Goal: Task Accomplishment & Management: Manage account settings

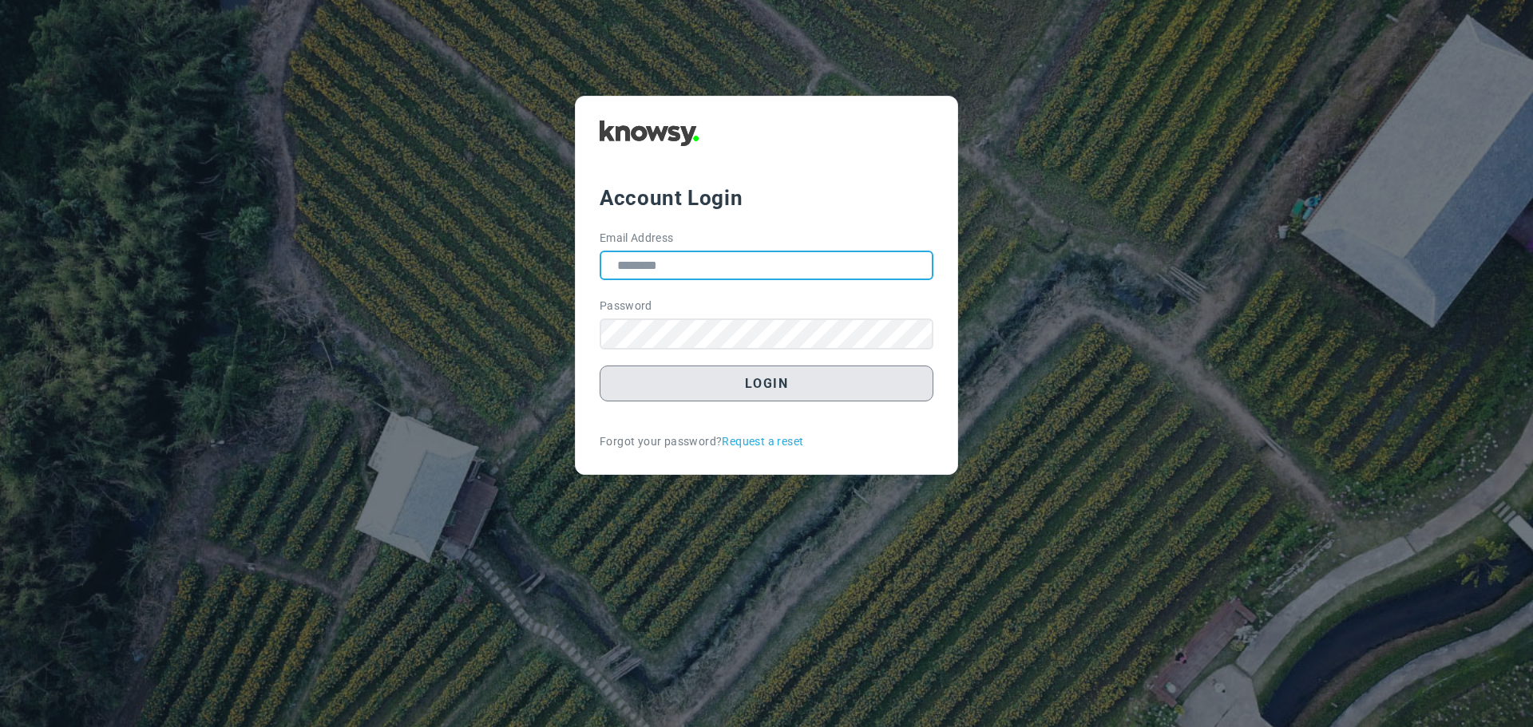
type input "**********"
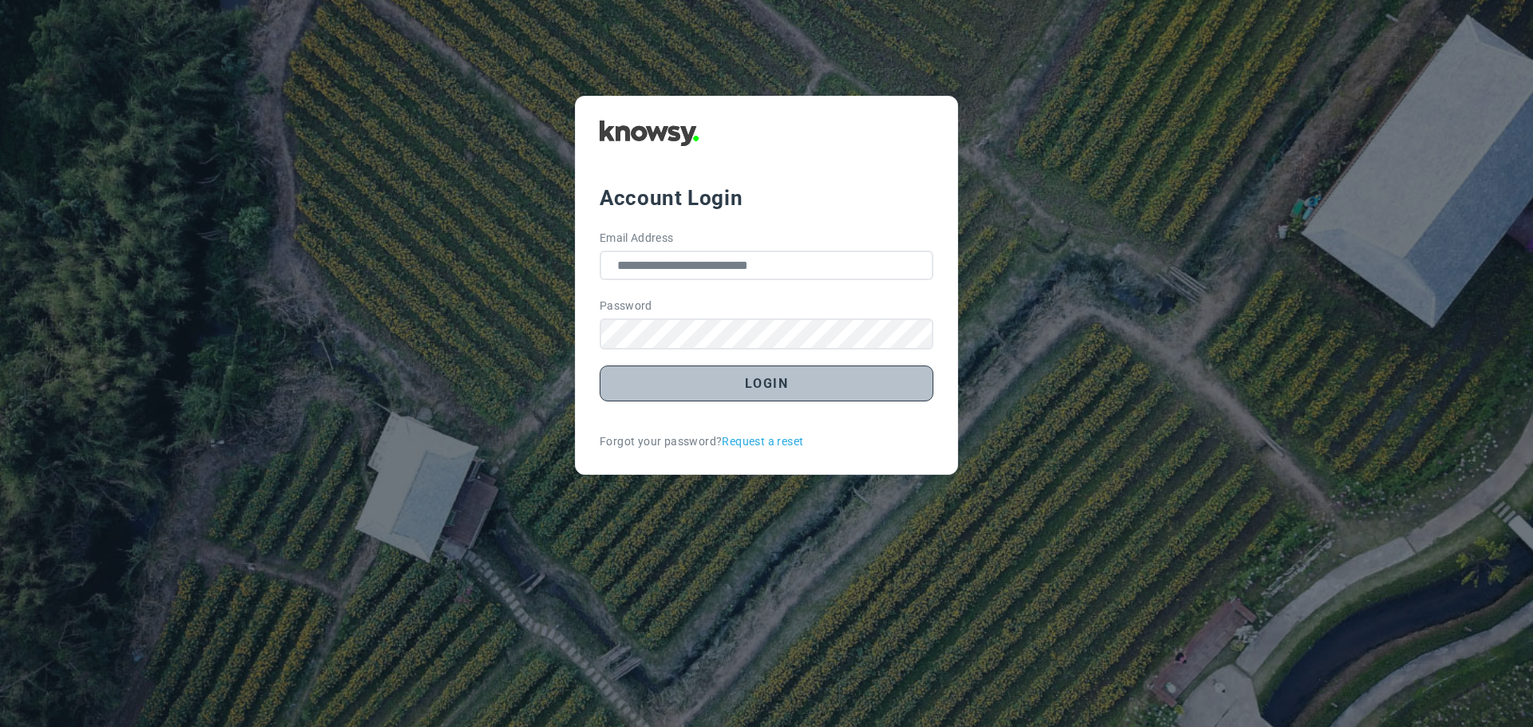
click at [747, 382] on button "Login" at bounding box center [767, 384] width 334 height 36
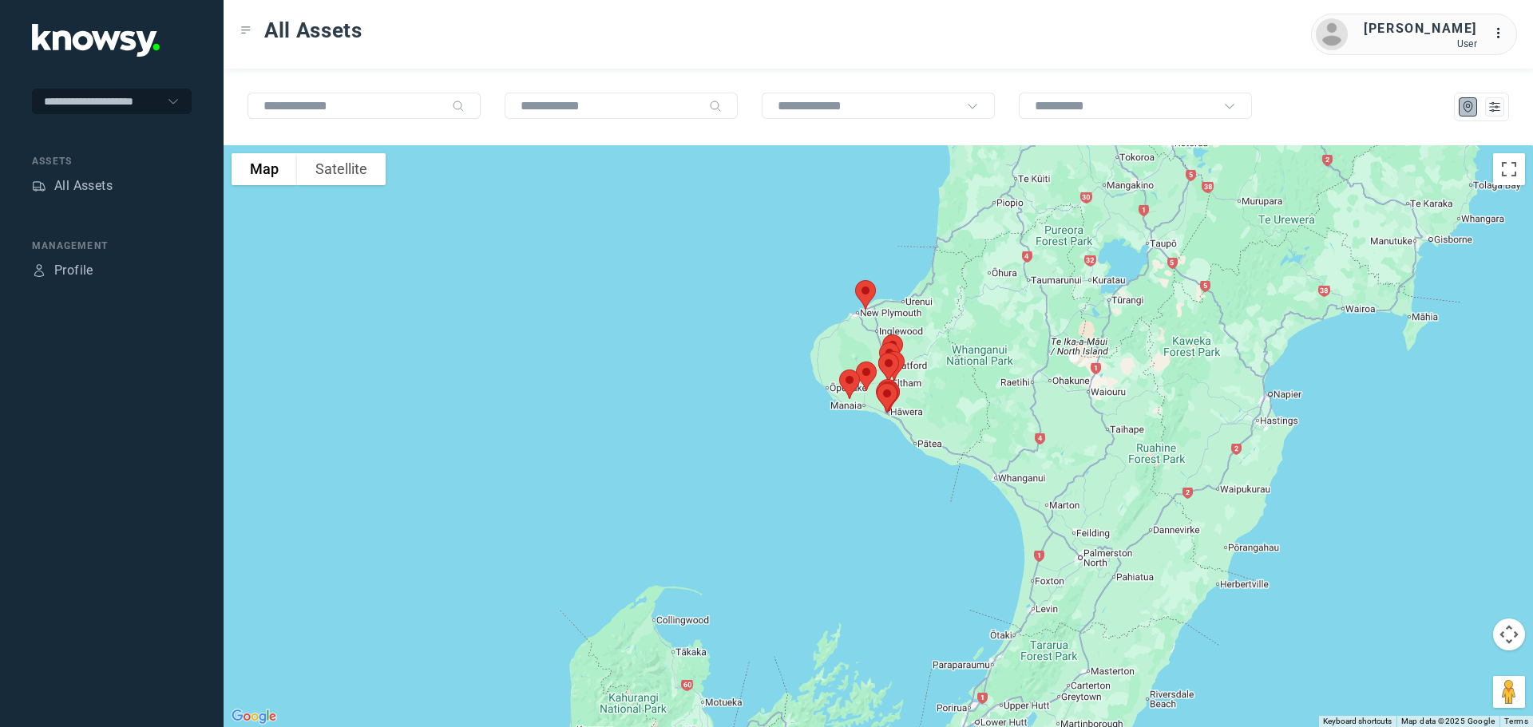
drag, startPoint x: 882, startPoint y: 248, endPoint x: 870, endPoint y: 363, distance: 116.3
click at [870, 363] on img at bounding box center [867, 376] width 34 height 42
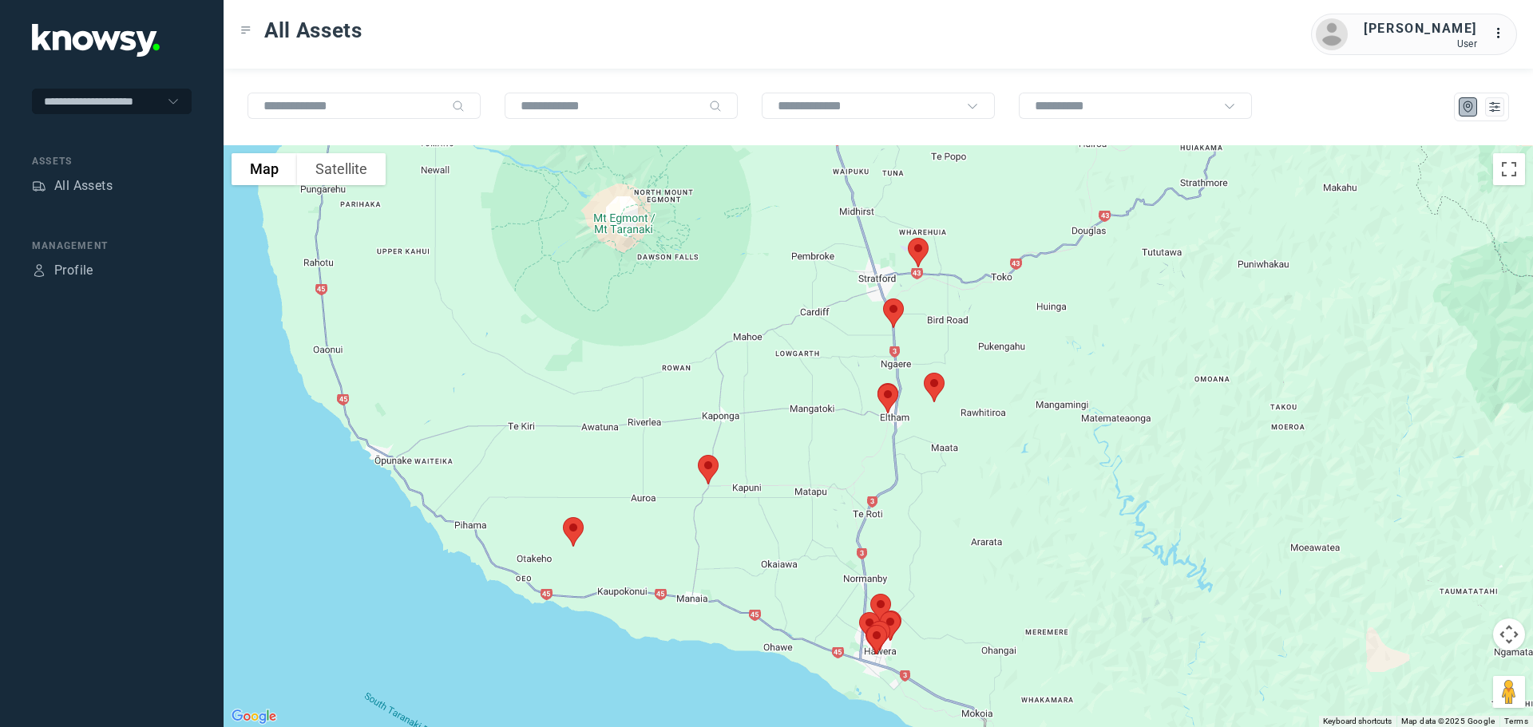
drag, startPoint x: 883, startPoint y: 323, endPoint x: 791, endPoint y: 190, distance: 161.3
click at [791, 190] on div at bounding box center [879, 436] width 1310 height 582
click at [894, 318] on img at bounding box center [894, 313] width 34 height 42
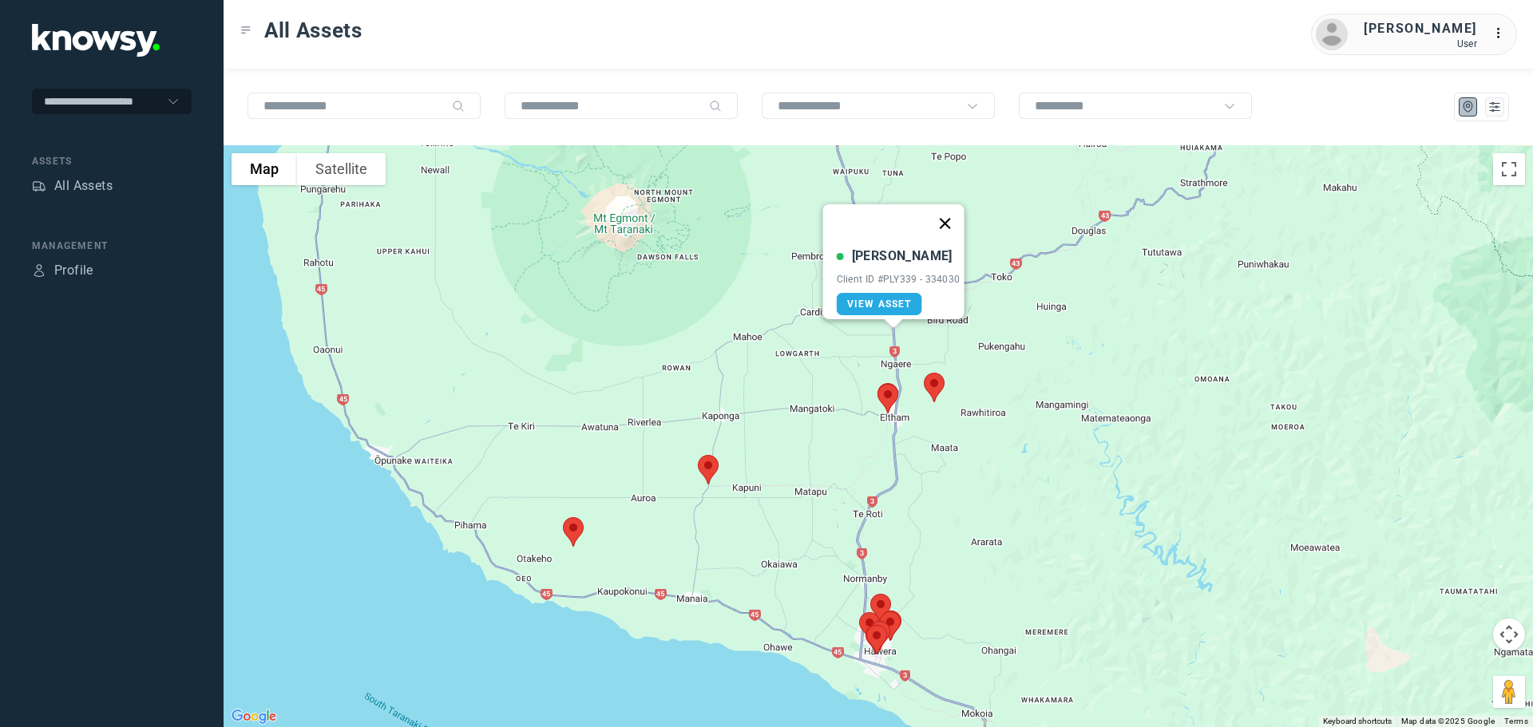
click at [952, 212] on button "Close" at bounding box center [945, 223] width 38 height 38
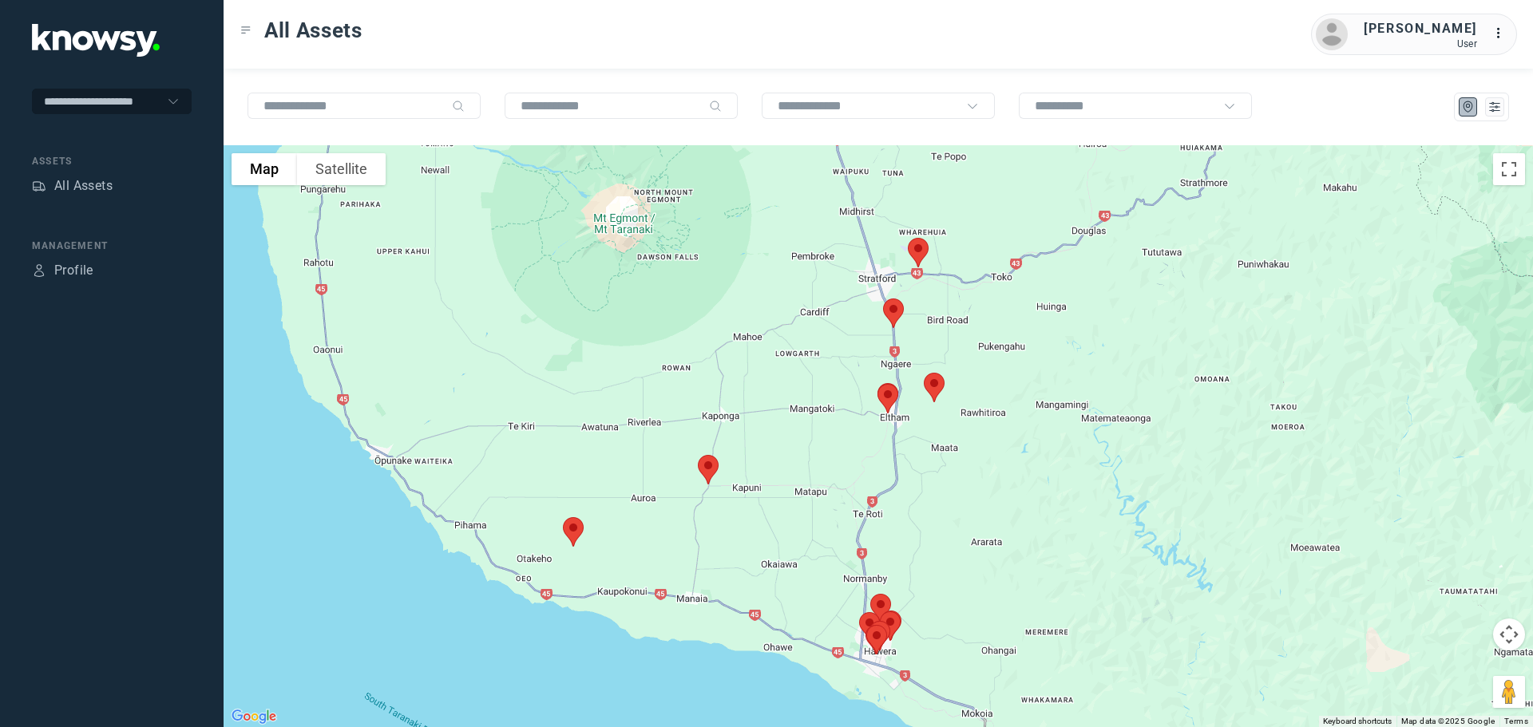
click at [918, 244] on img at bounding box center [919, 253] width 34 height 42
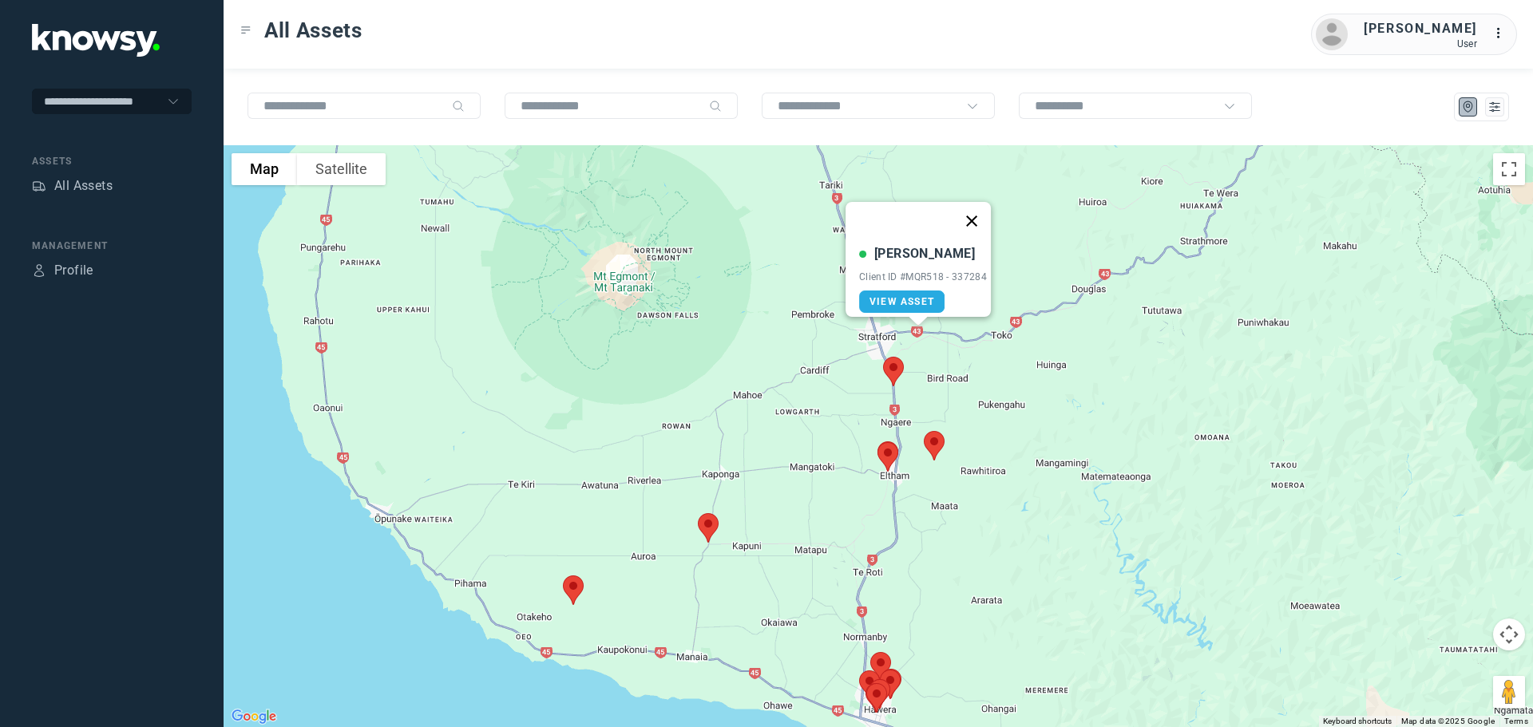
click at [976, 215] on button "Close" at bounding box center [972, 221] width 38 height 38
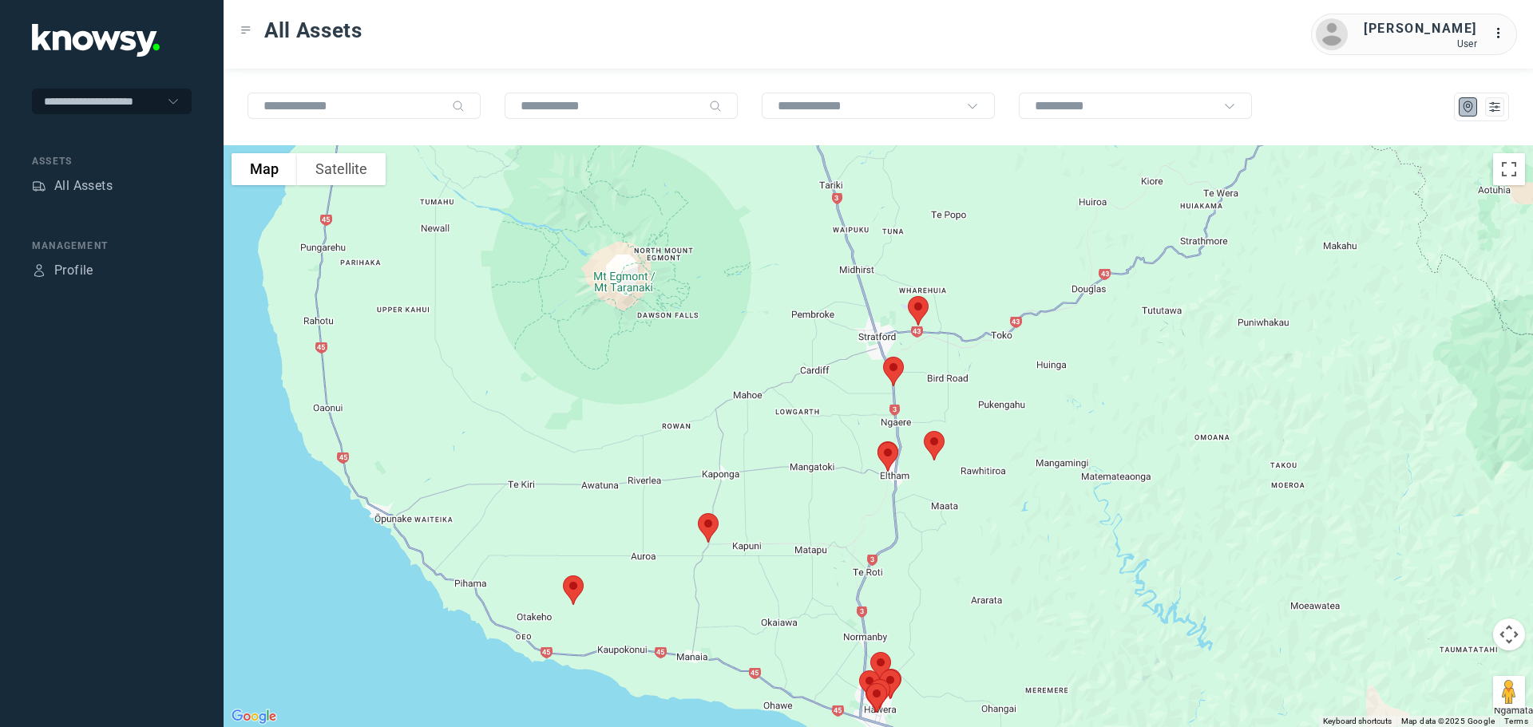
click at [566, 591] on img at bounding box center [574, 590] width 34 height 42
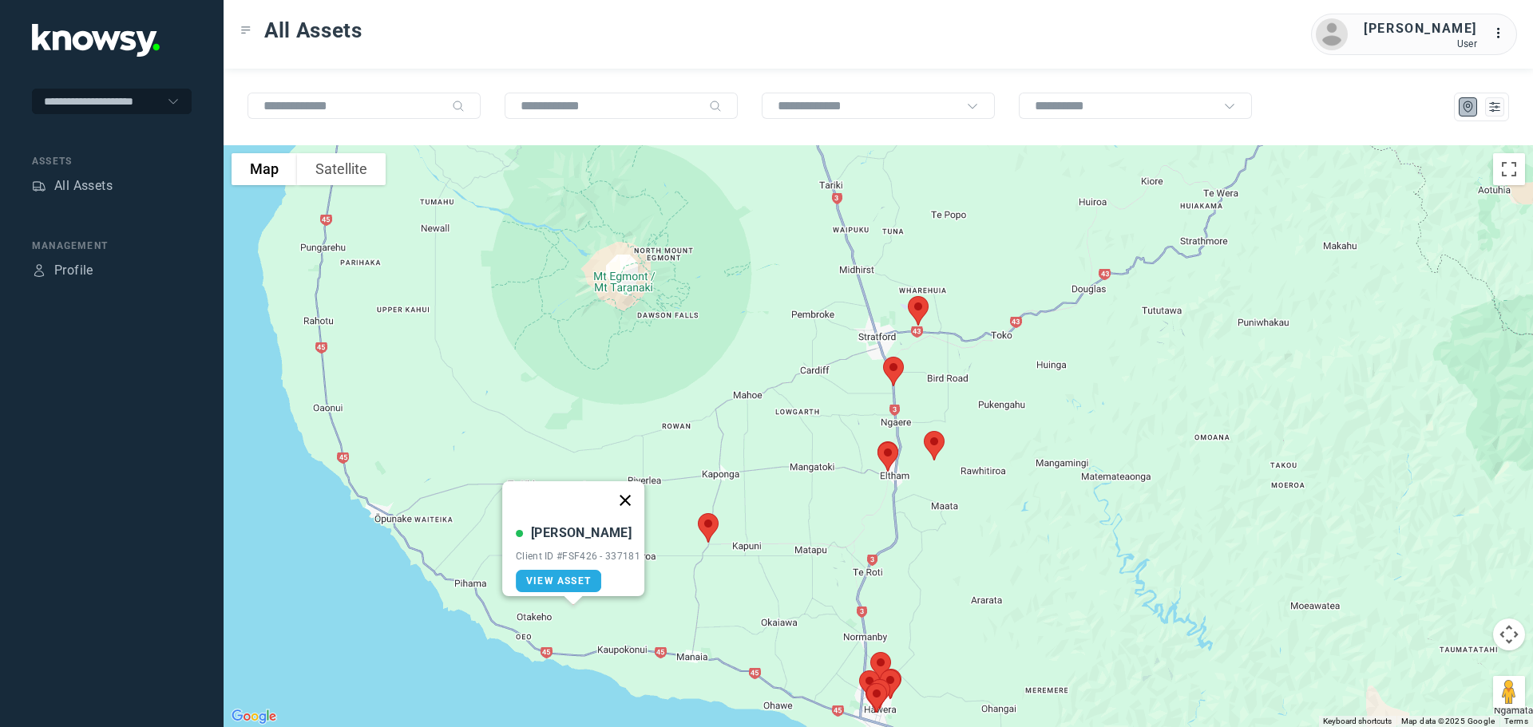
click at [625, 483] on button "Close" at bounding box center [625, 501] width 38 height 38
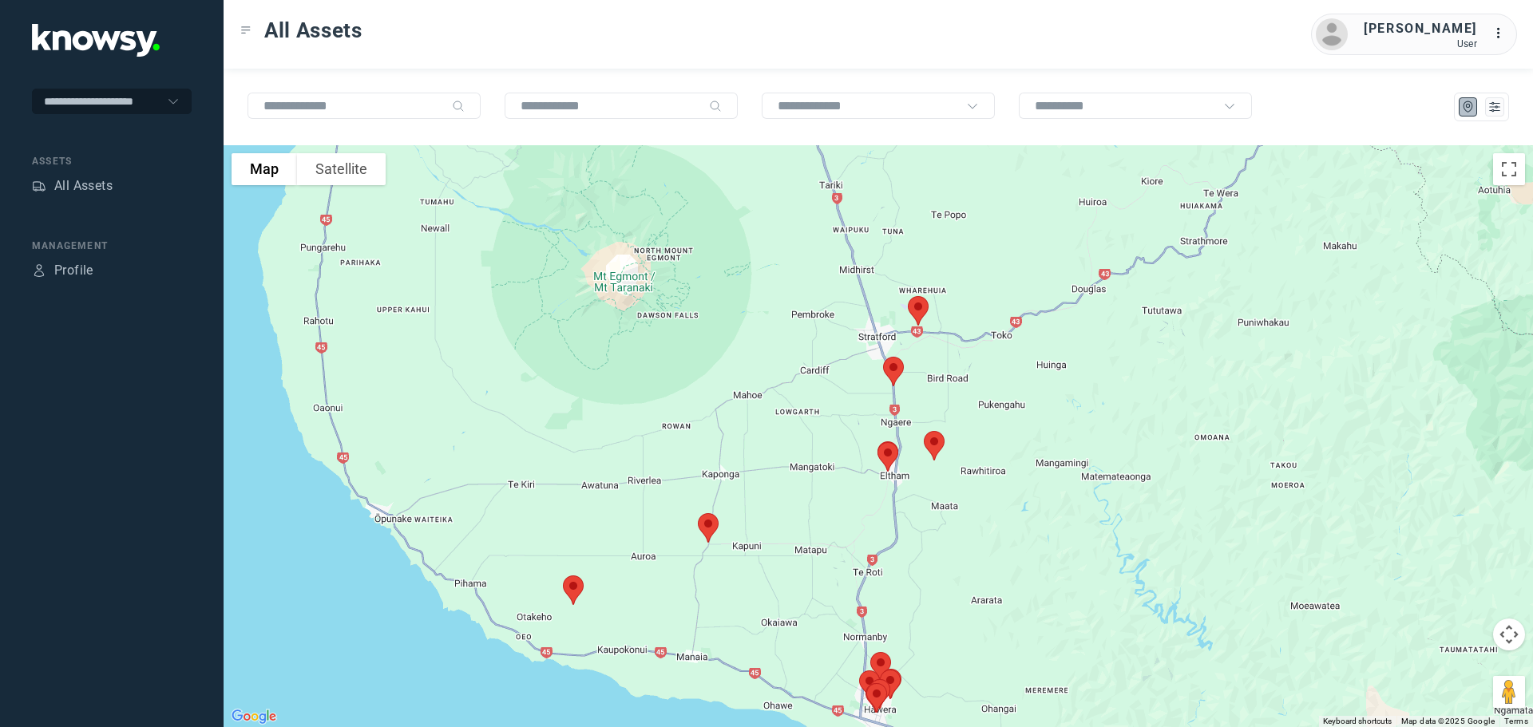
click at [710, 529] on img at bounding box center [709, 528] width 34 height 42
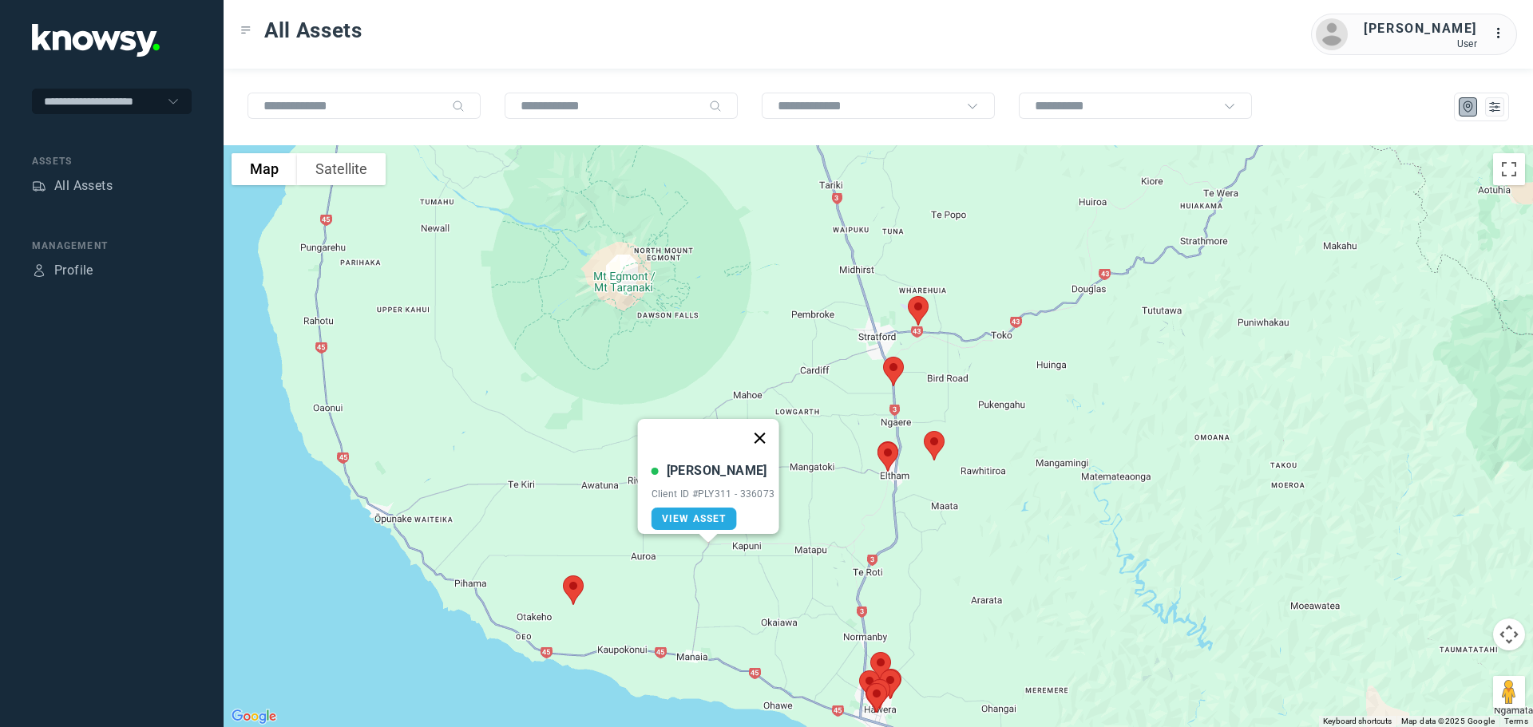
click at [767, 430] on button "Close" at bounding box center [759, 438] width 38 height 38
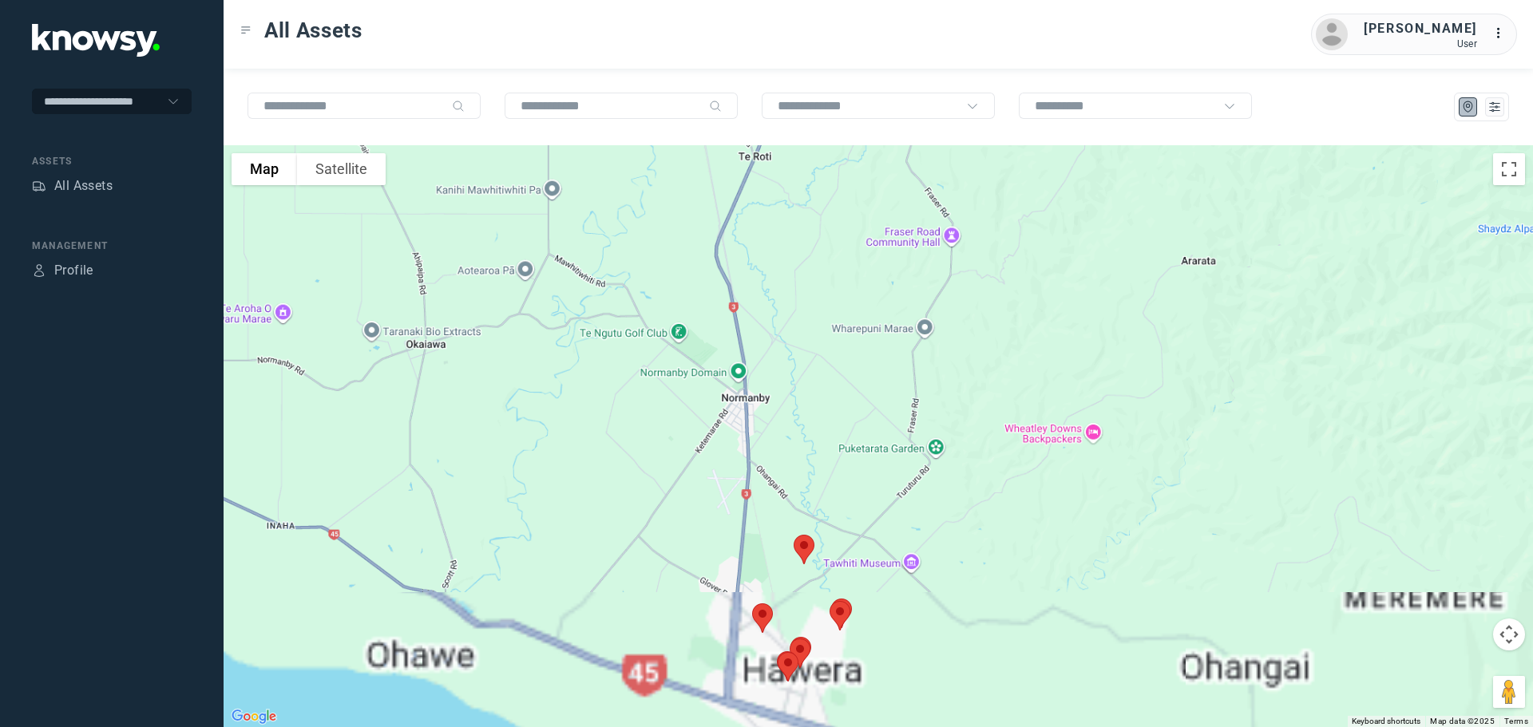
drag, startPoint x: 913, startPoint y: 680, endPoint x: 914, endPoint y: 464, distance: 215.6
click at [916, 467] on div at bounding box center [879, 436] width 1310 height 582
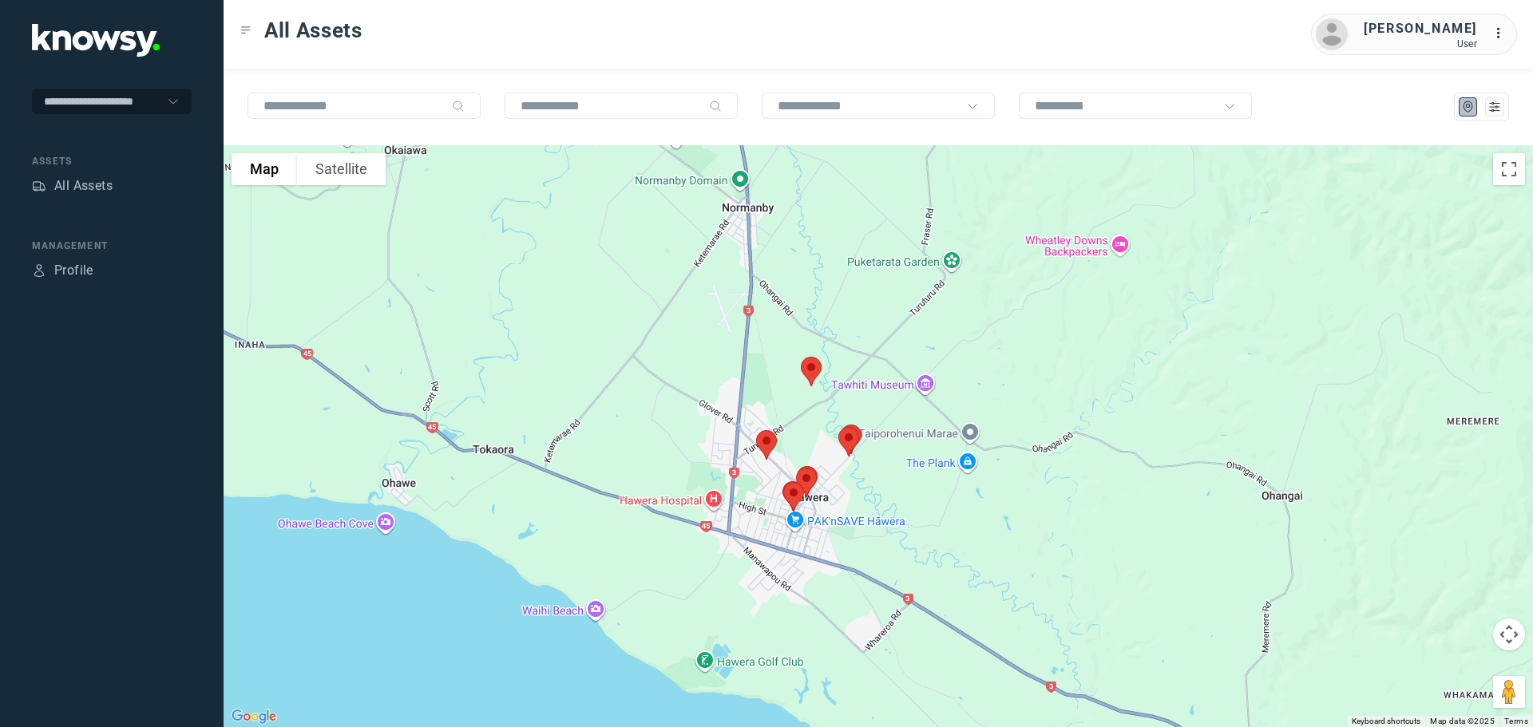
drag, startPoint x: 849, startPoint y: 581, endPoint x: 854, endPoint y: 506, distance: 74.4
click at [854, 506] on div at bounding box center [879, 436] width 1310 height 582
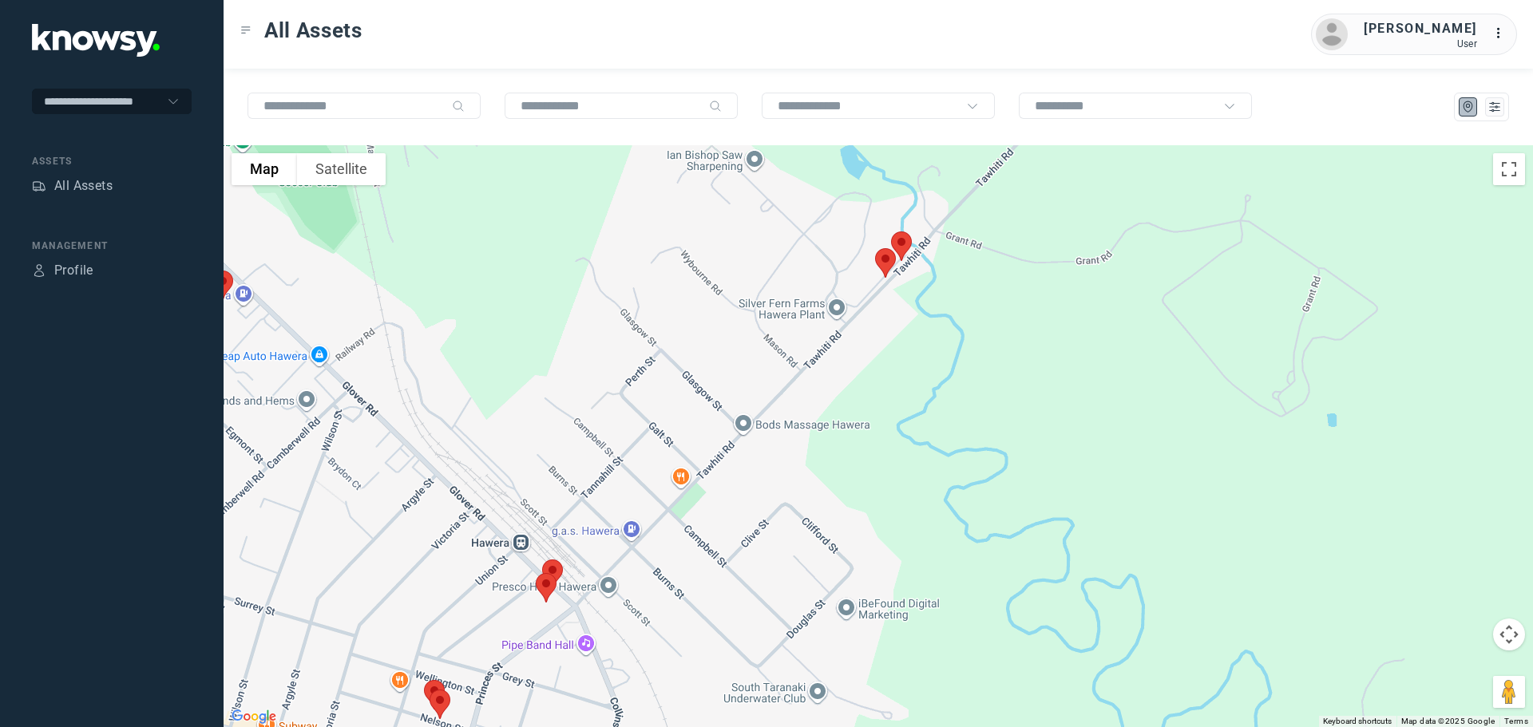
click at [883, 266] on img at bounding box center [886, 263] width 34 height 42
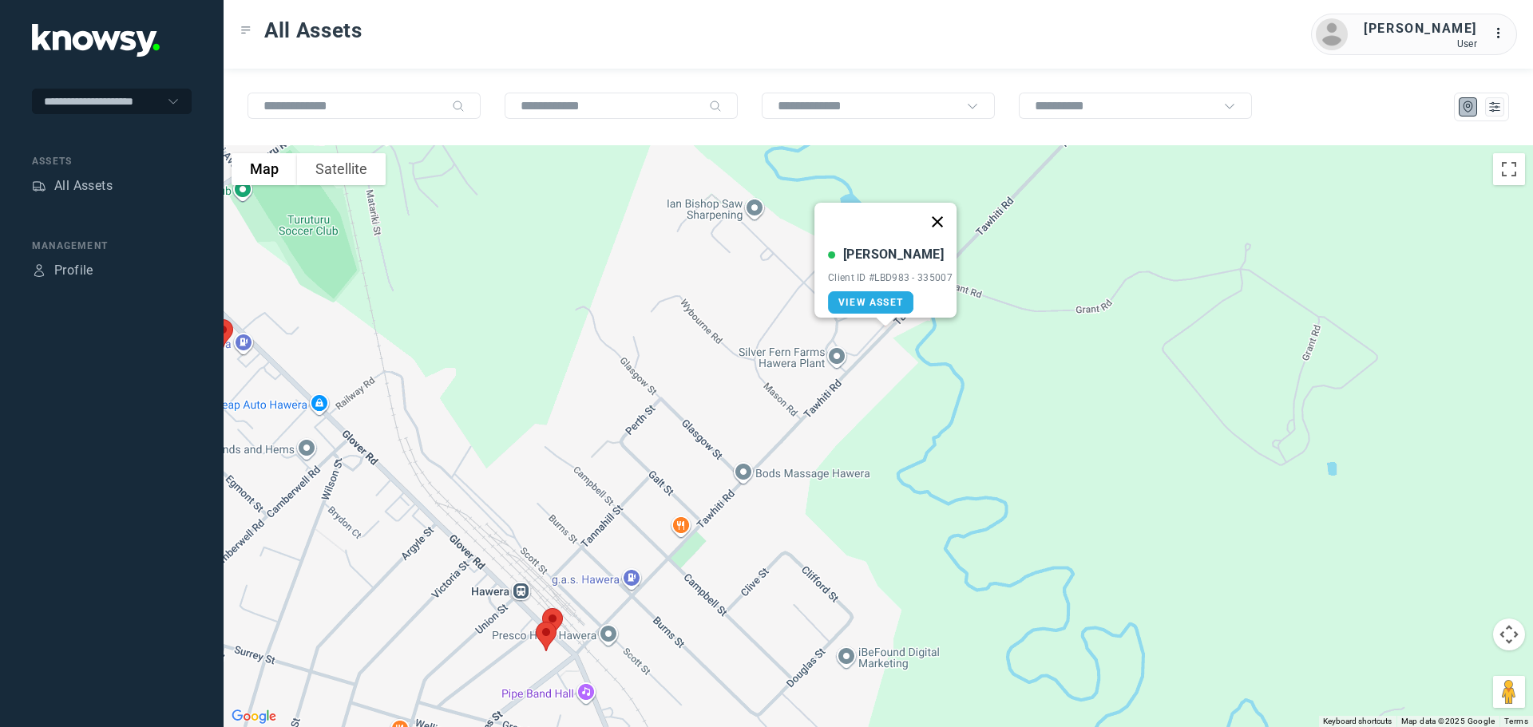
click at [943, 215] on button "Close" at bounding box center [937, 222] width 38 height 38
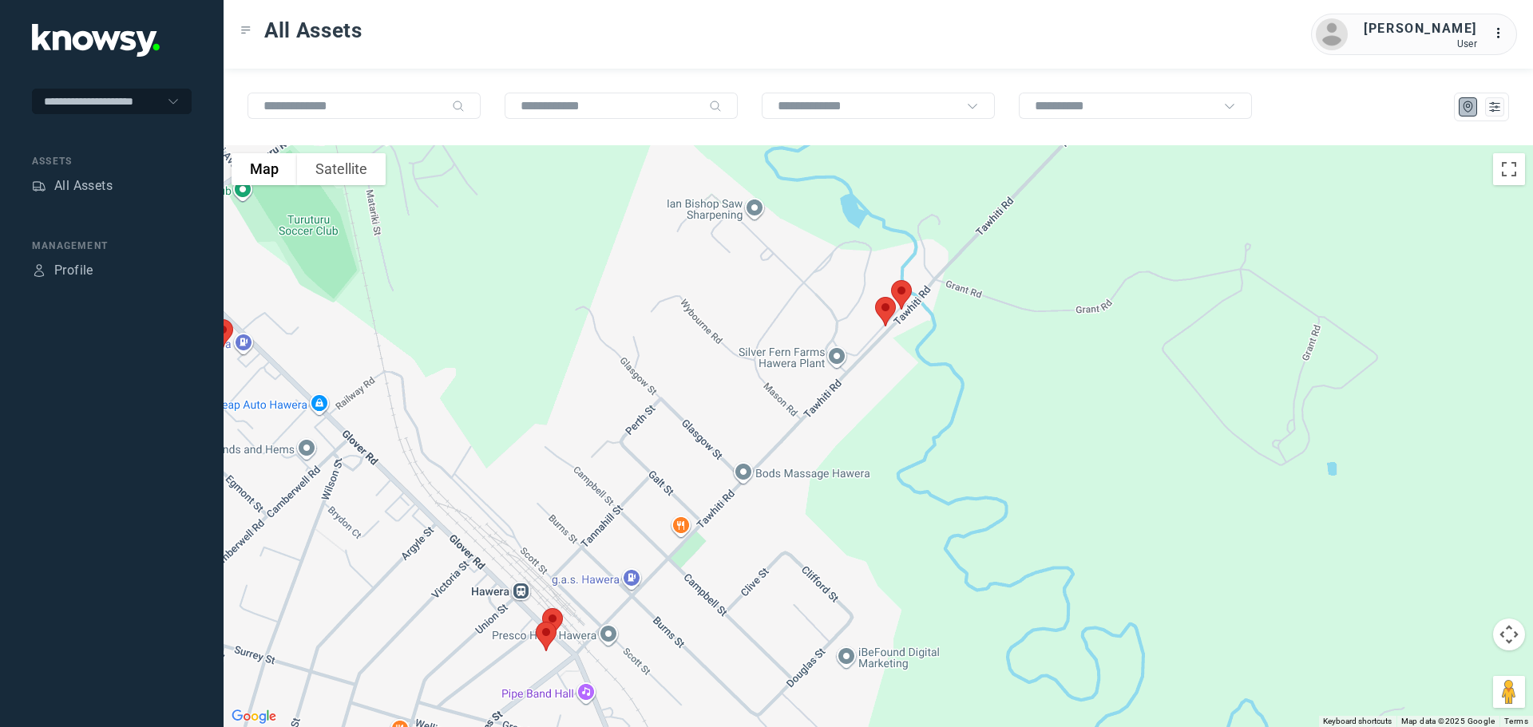
click at [904, 291] on img at bounding box center [902, 295] width 34 height 42
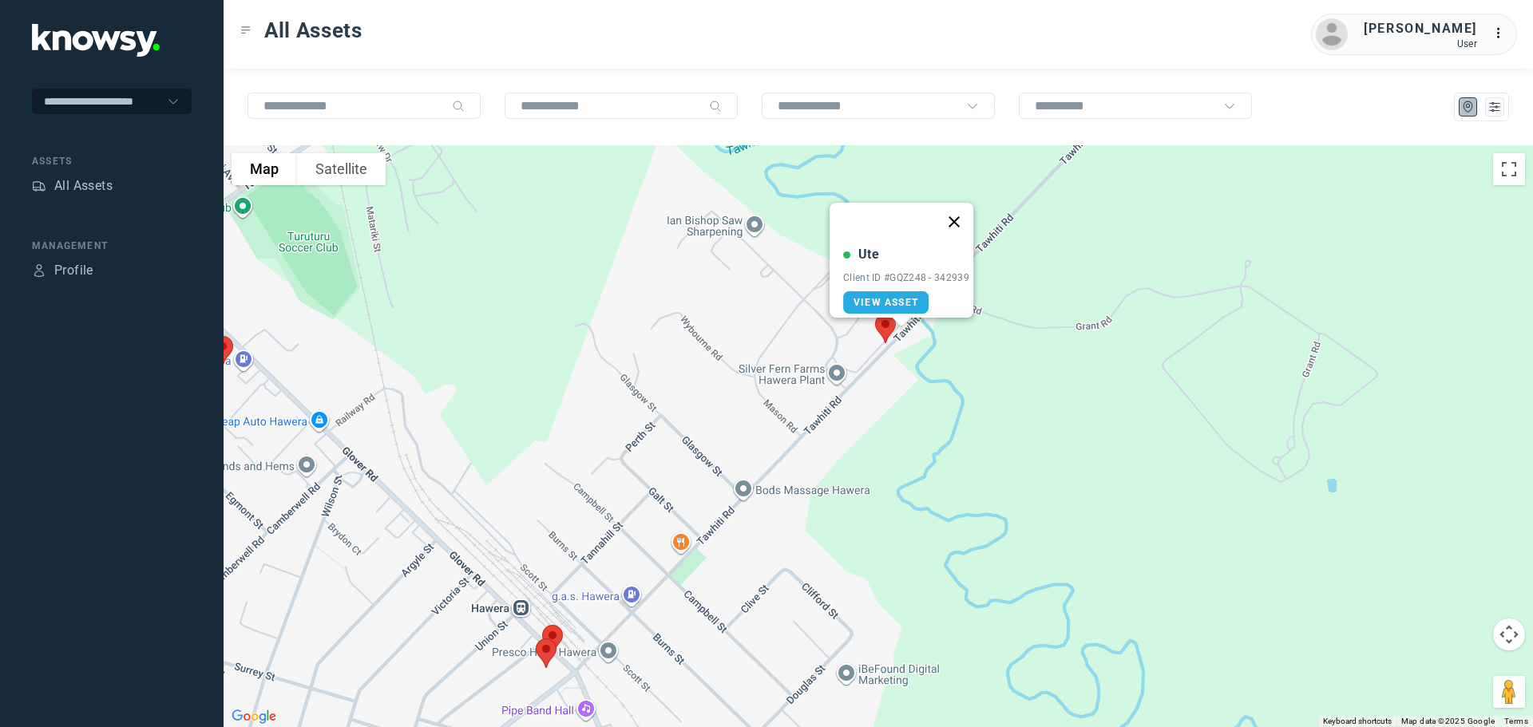
click at [965, 208] on button "Close" at bounding box center [954, 222] width 38 height 38
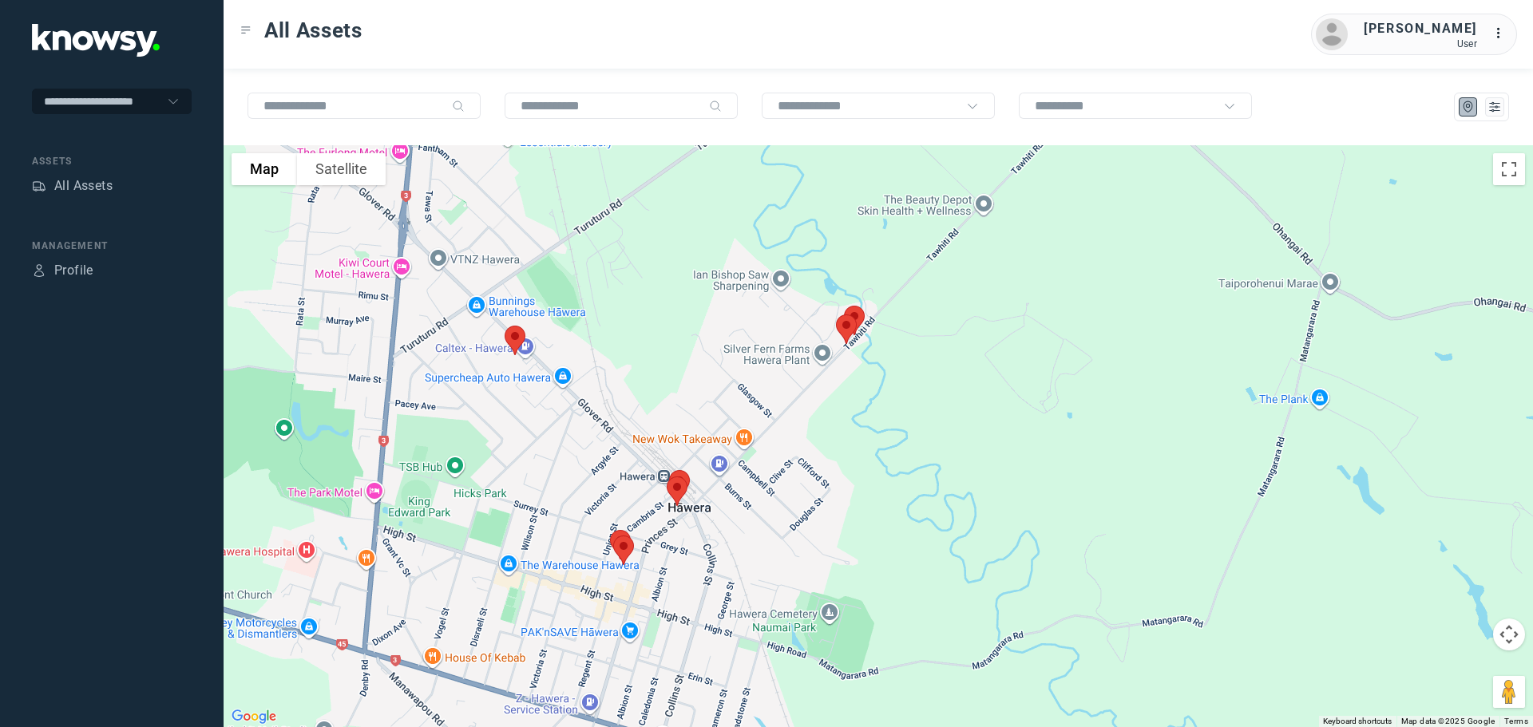
click at [513, 331] on img at bounding box center [515, 340] width 34 height 42
click at [572, 243] on button "Close" at bounding box center [567, 251] width 38 height 38
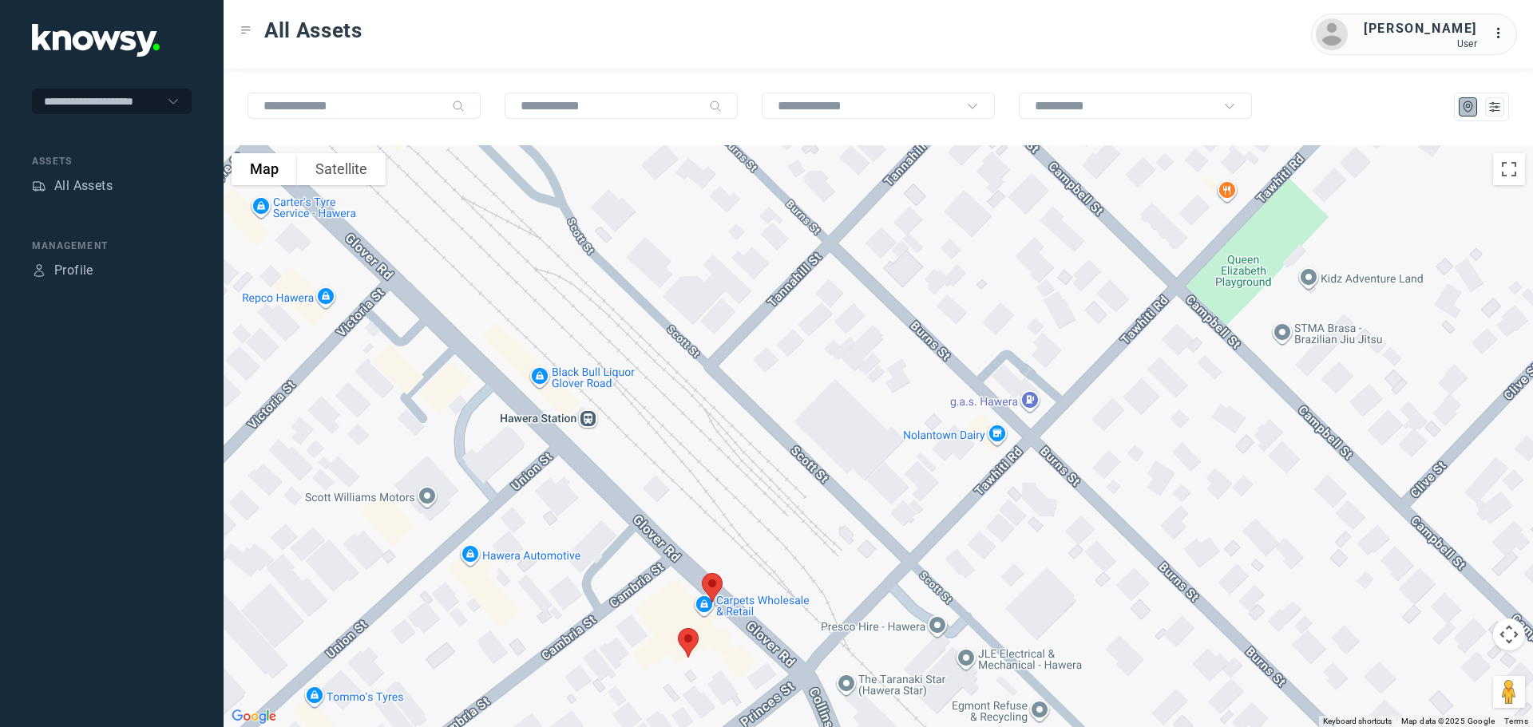
click at [713, 583] on img at bounding box center [713, 588] width 34 height 42
click at [767, 493] on button "Close" at bounding box center [764, 498] width 38 height 38
click at [691, 649] on img at bounding box center [689, 643] width 34 height 42
click at [743, 542] on button "Close" at bounding box center [741, 553] width 38 height 38
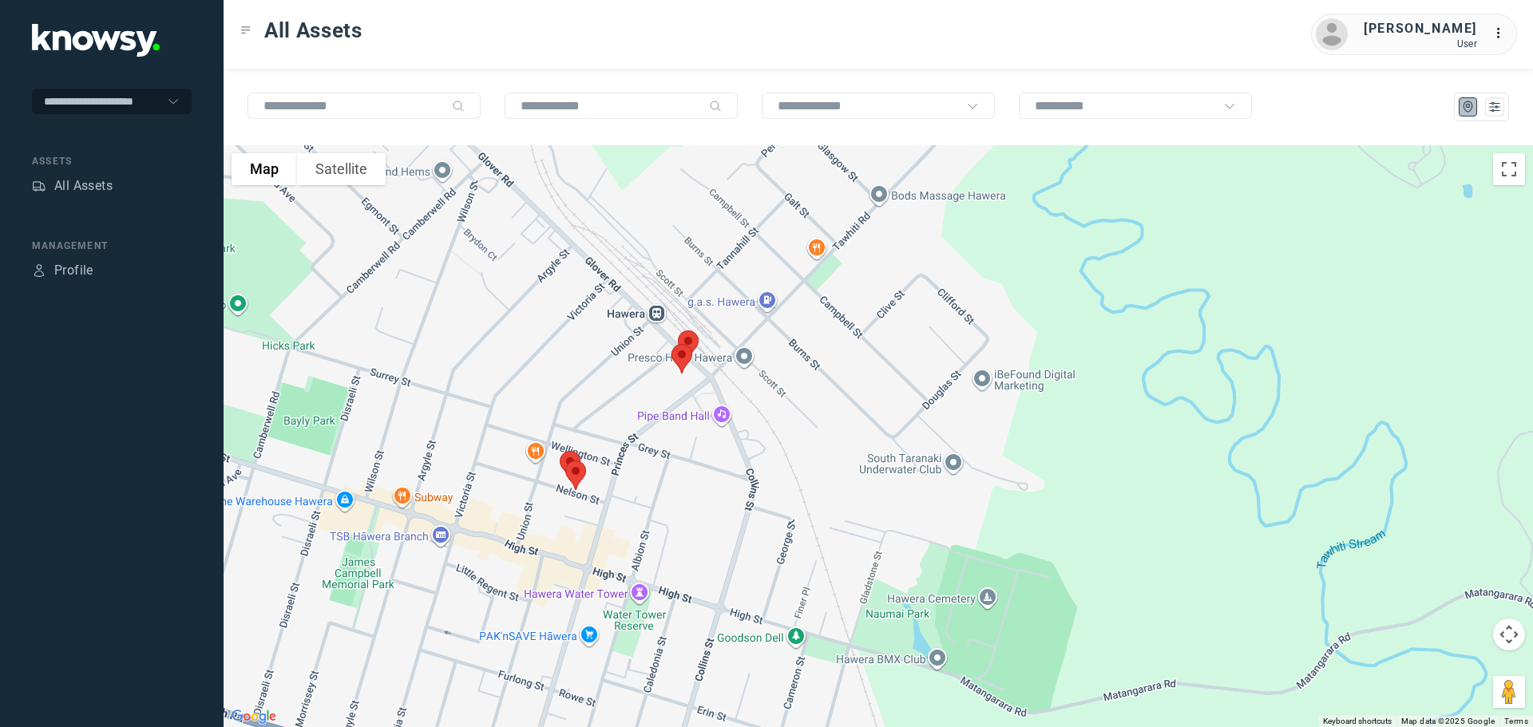
drag, startPoint x: 624, startPoint y: 641, endPoint x: 612, endPoint y: 438, distance: 204.0
click at [612, 438] on div at bounding box center [879, 436] width 1310 height 582
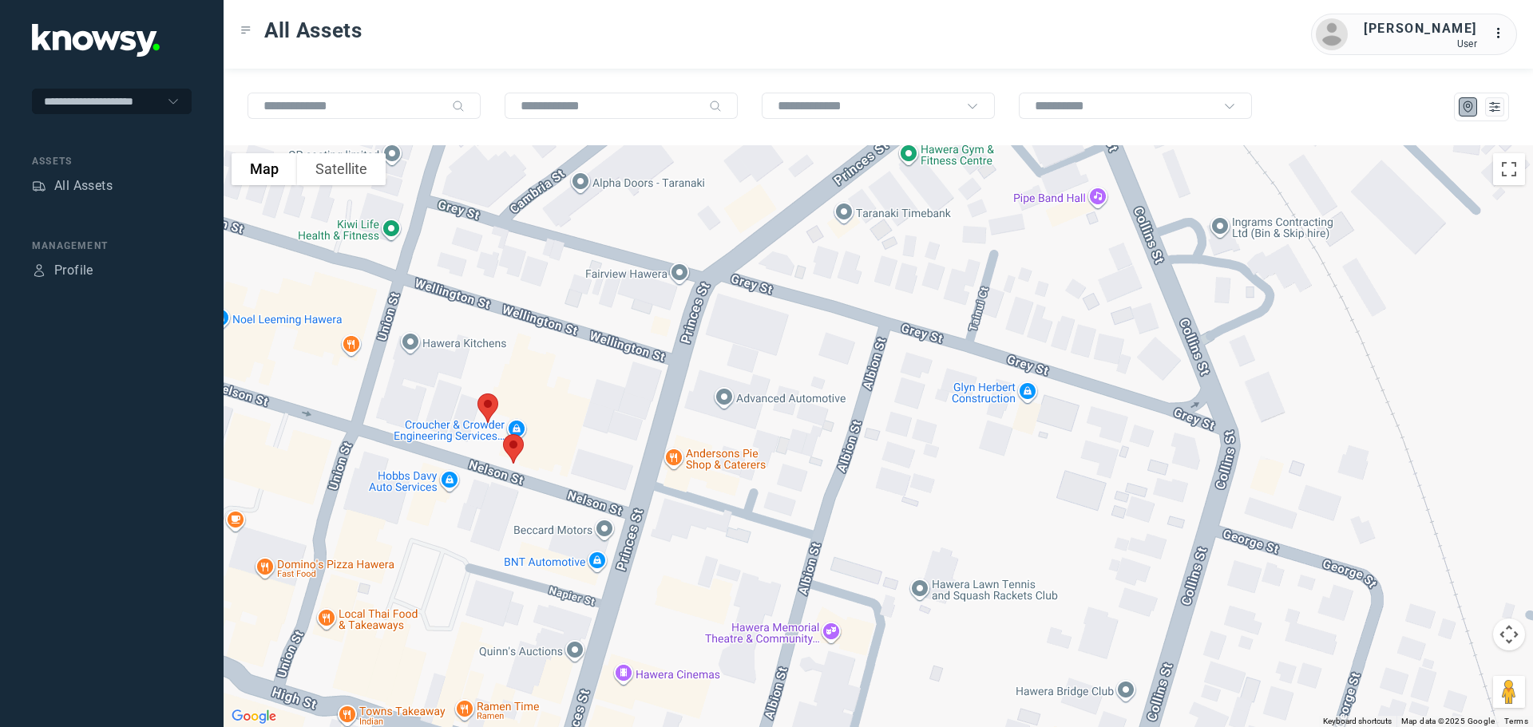
click at [513, 450] on img at bounding box center [514, 449] width 34 height 42
click at [573, 343] on button "Close" at bounding box center [564, 359] width 38 height 38
click at [484, 402] on img at bounding box center [488, 408] width 34 height 42
click at [540, 307] on button "Close" at bounding box center [540, 318] width 38 height 38
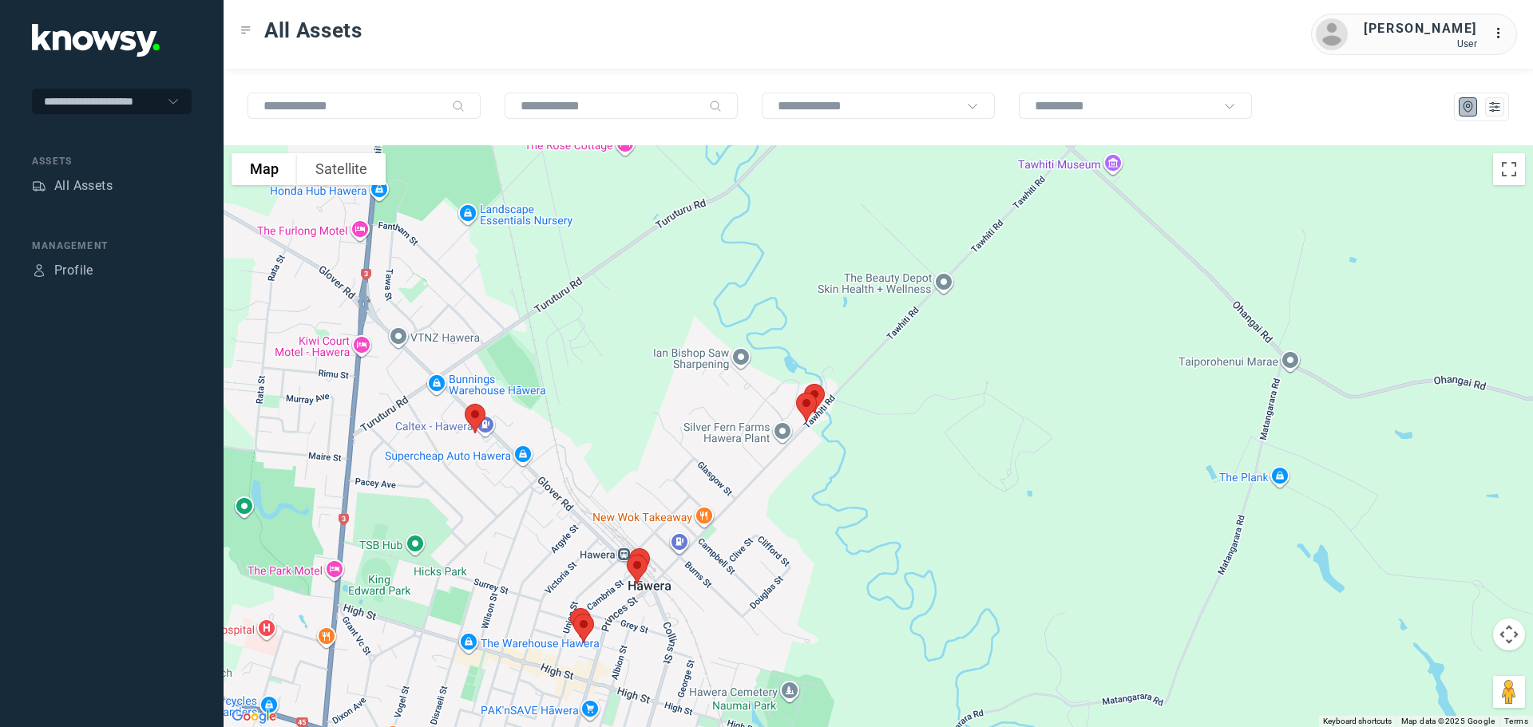
drag, startPoint x: 549, startPoint y: 400, endPoint x: 581, endPoint y: 521, distance: 124.7
click at [581, 521] on div at bounding box center [879, 436] width 1310 height 582
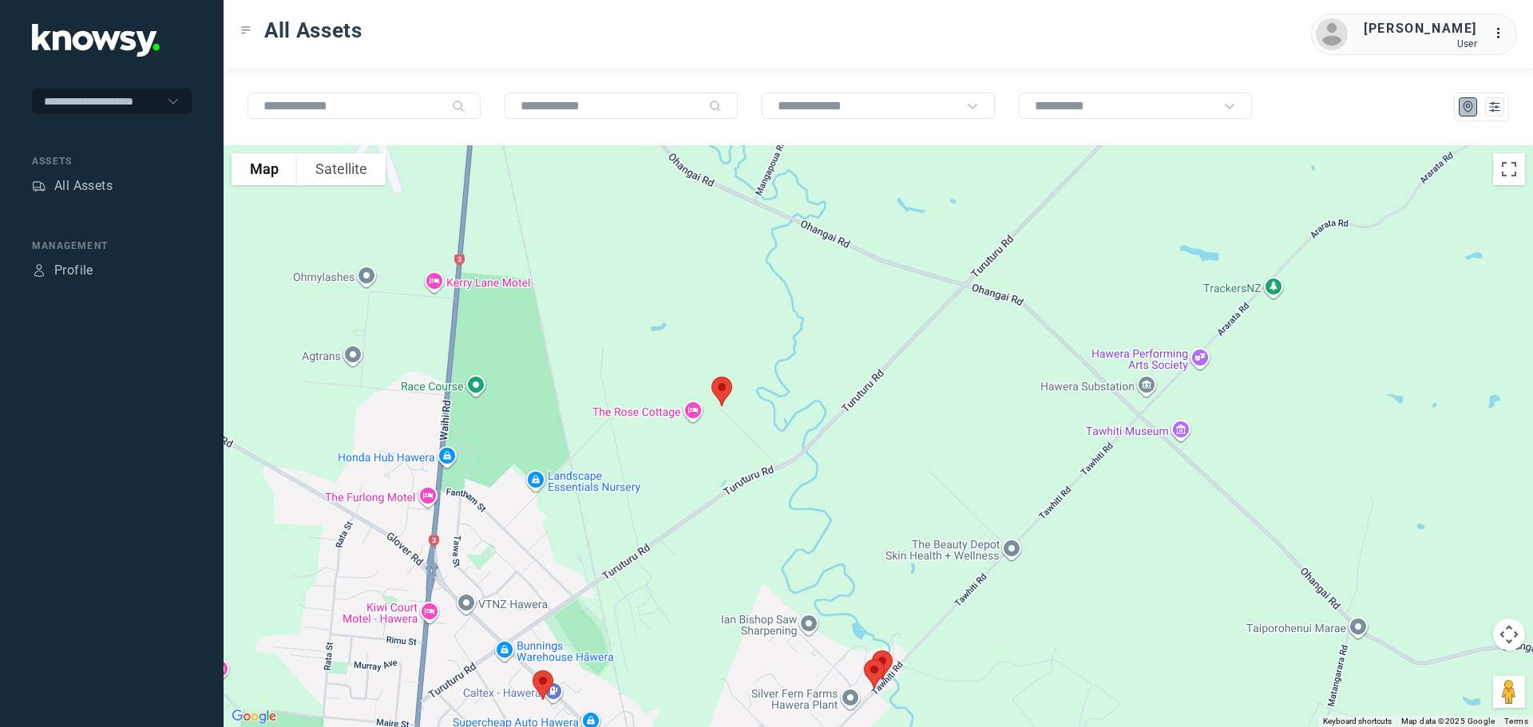
drag, startPoint x: 592, startPoint y: 453, endPoint x: 597, endPoint y: 566, distance: 113.5
click at [597, 566] on div at bounding box center [879, 436] width 1310 height 582
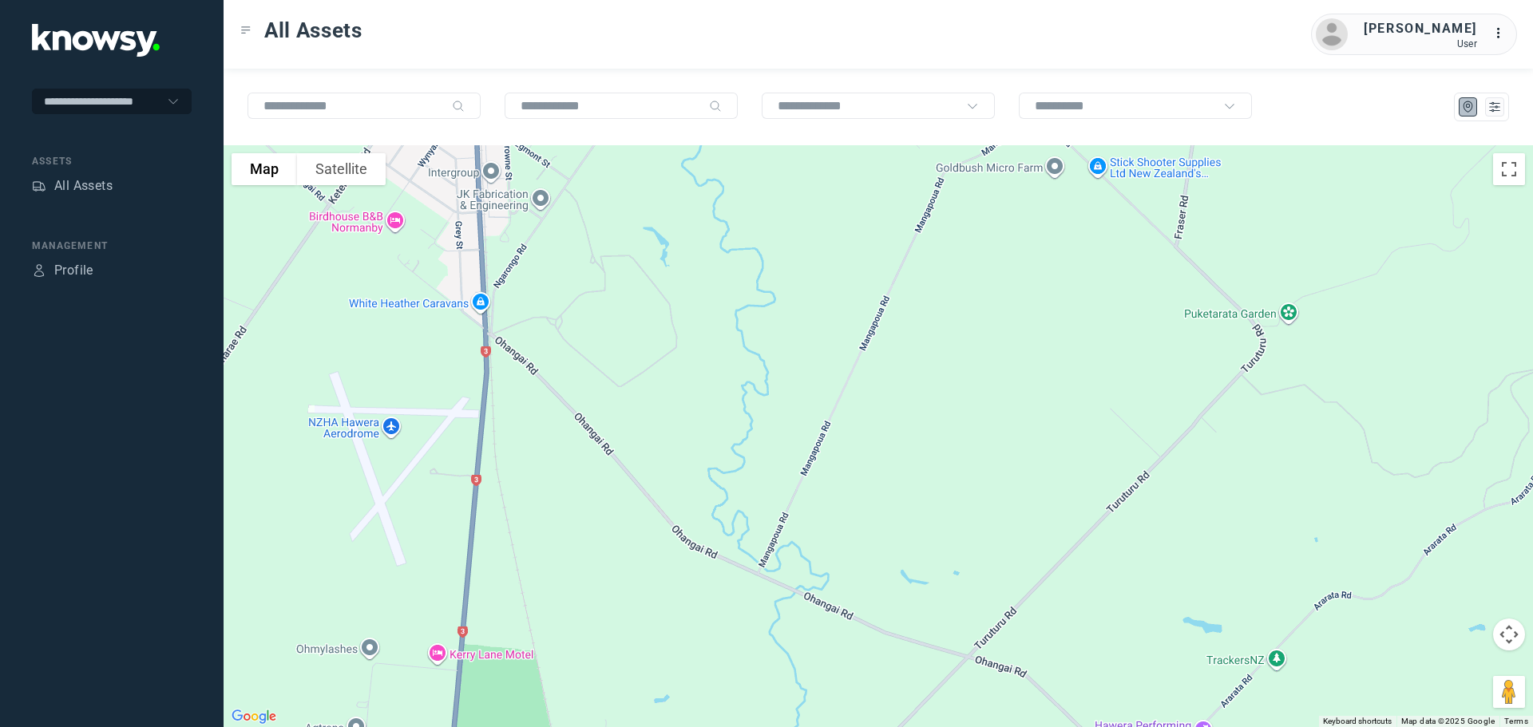
drag, startPoint x: 646, startPoint y: 540, endPoint x: 646, endPoint y: 551, distance: 11.2
click at [646, 551] on div at bounding box center [879, 436] width 1310 height 582
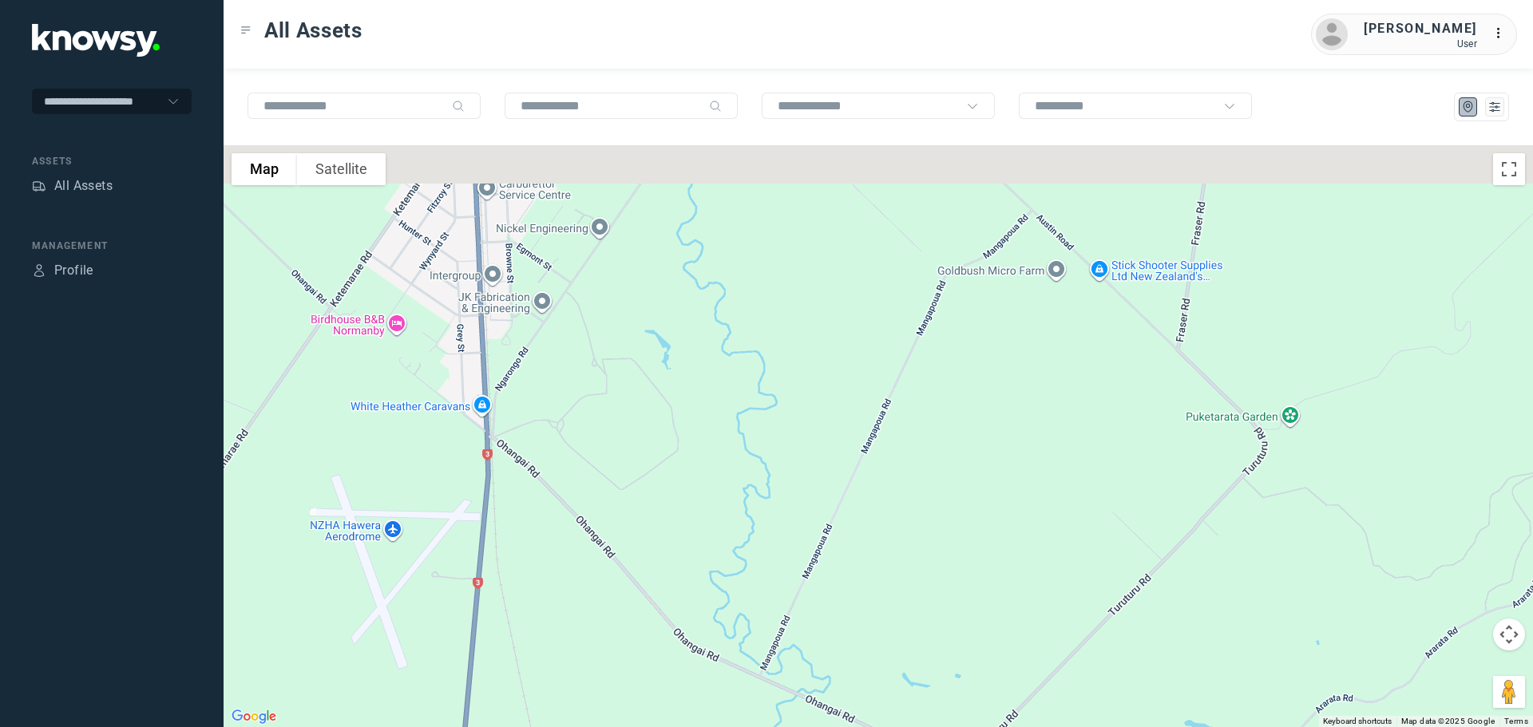
drag, startPoint x: 626, startPoint y: 334, endPoint x: 634, endPoint y: 557, distance: 223.7
click at [634, 557] on div at bounding box center [879, 436] width 1310 height 582
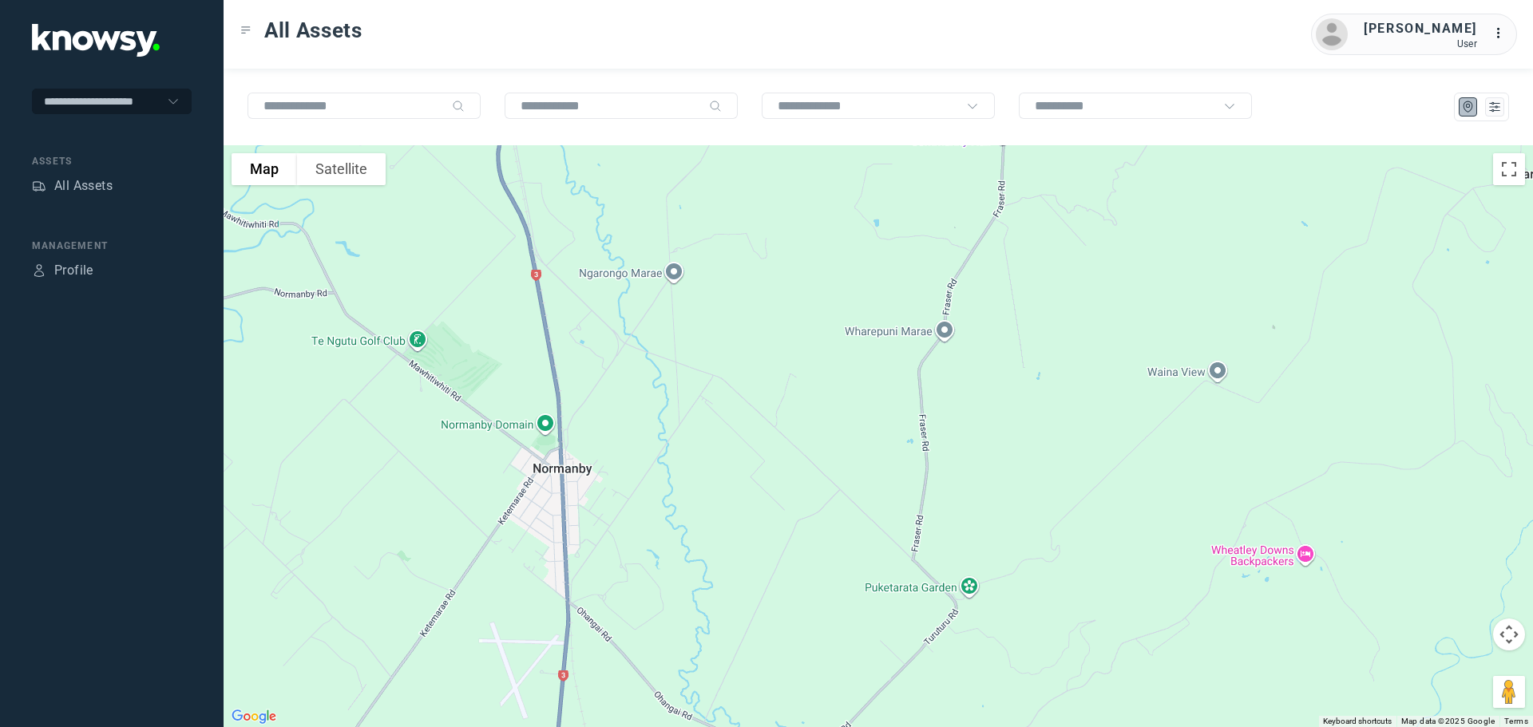
drag, startPoint x: 620, startPoint y: 429, endPoint x: 633, endPoint y: 590, distance: 161.8
click at [633, 590] on div at bounding box center [879, 436] width 1310 height 582
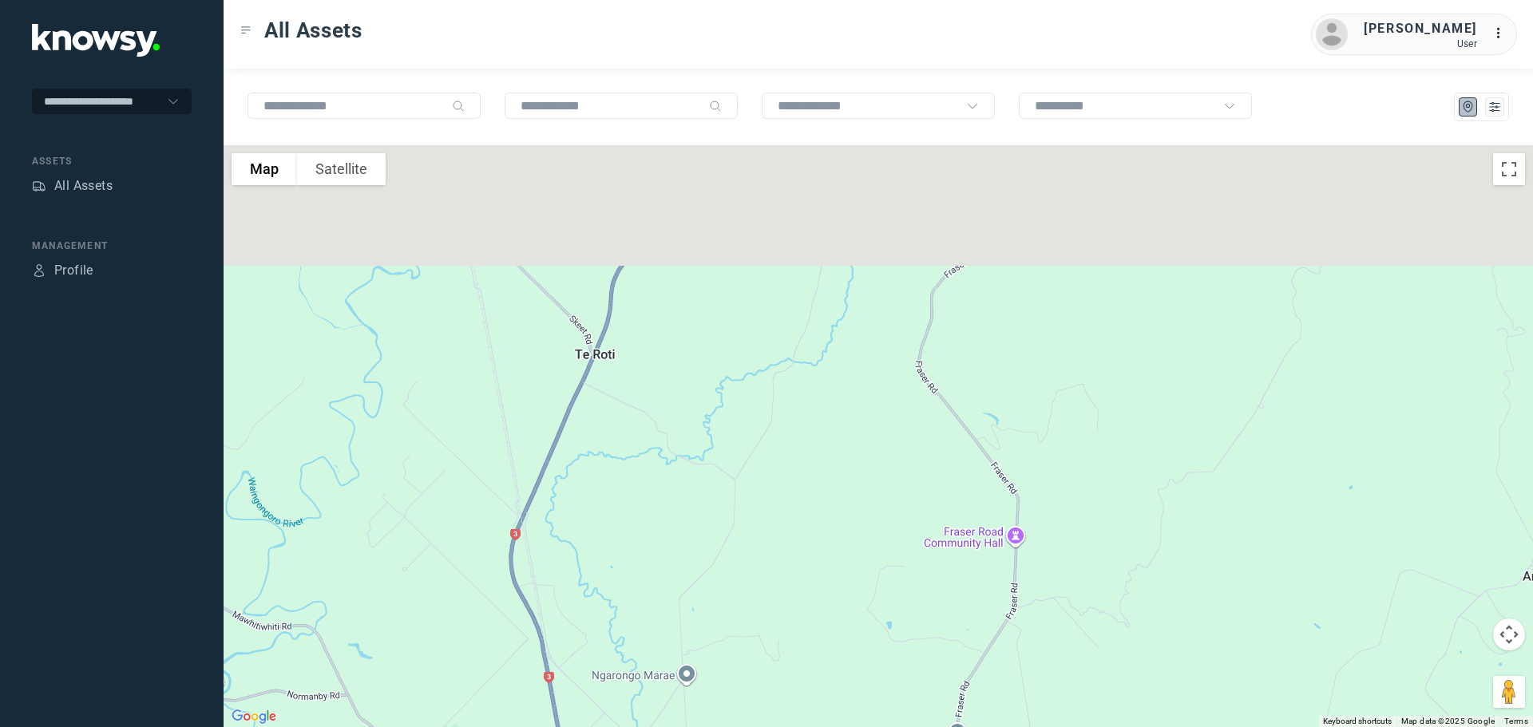
drag, startPoint x: 636, startPoint y: 433, endPoint x: 637, endPoint y: 593, distance: 159.7
click at [637, 593] on div at bounding box center [879, 436] width 1310 height 582
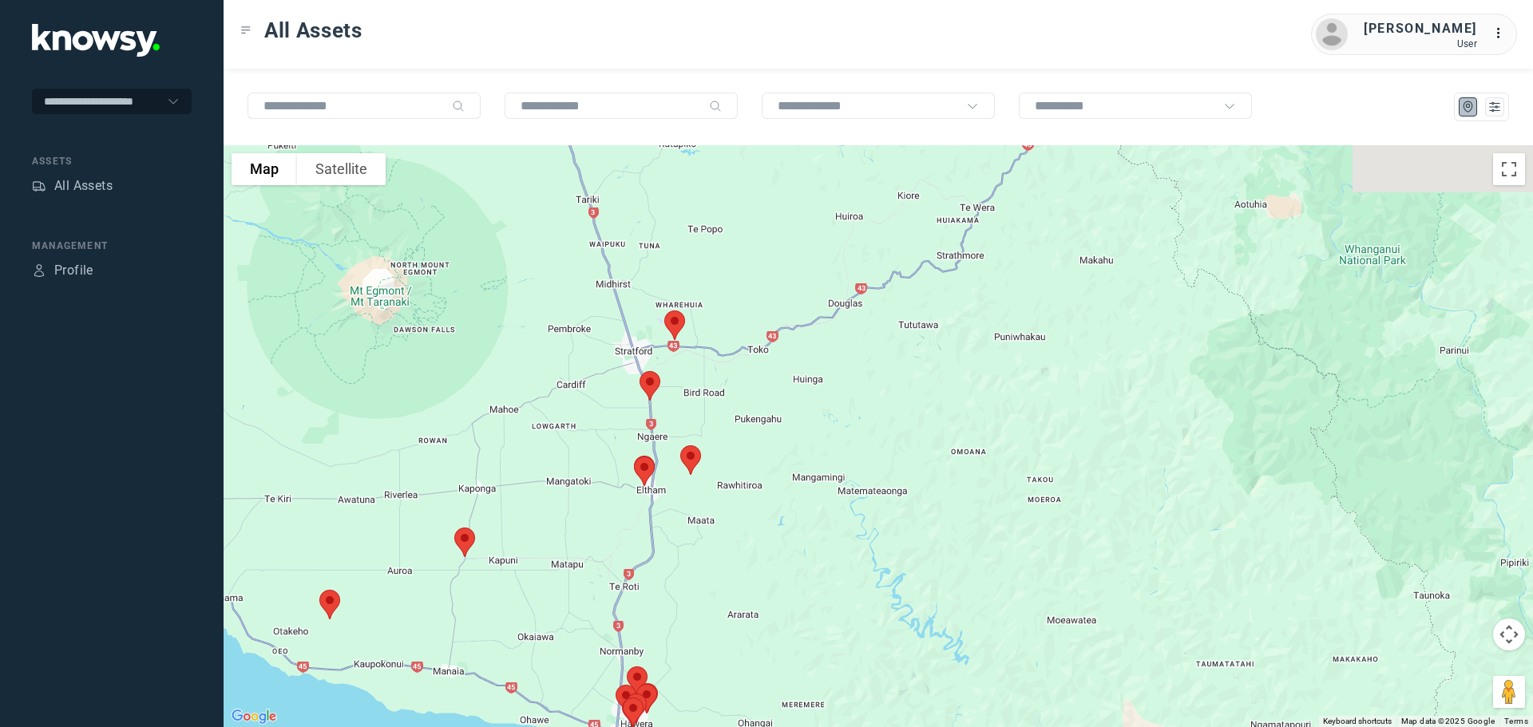
drag, startPoint x: 544, startPoint y: 406, endPoint x: 544, endPoint y: 518, distance: 111.8
click at [544, 518] on div at bounding box center [879, 436] width 1310 height 582
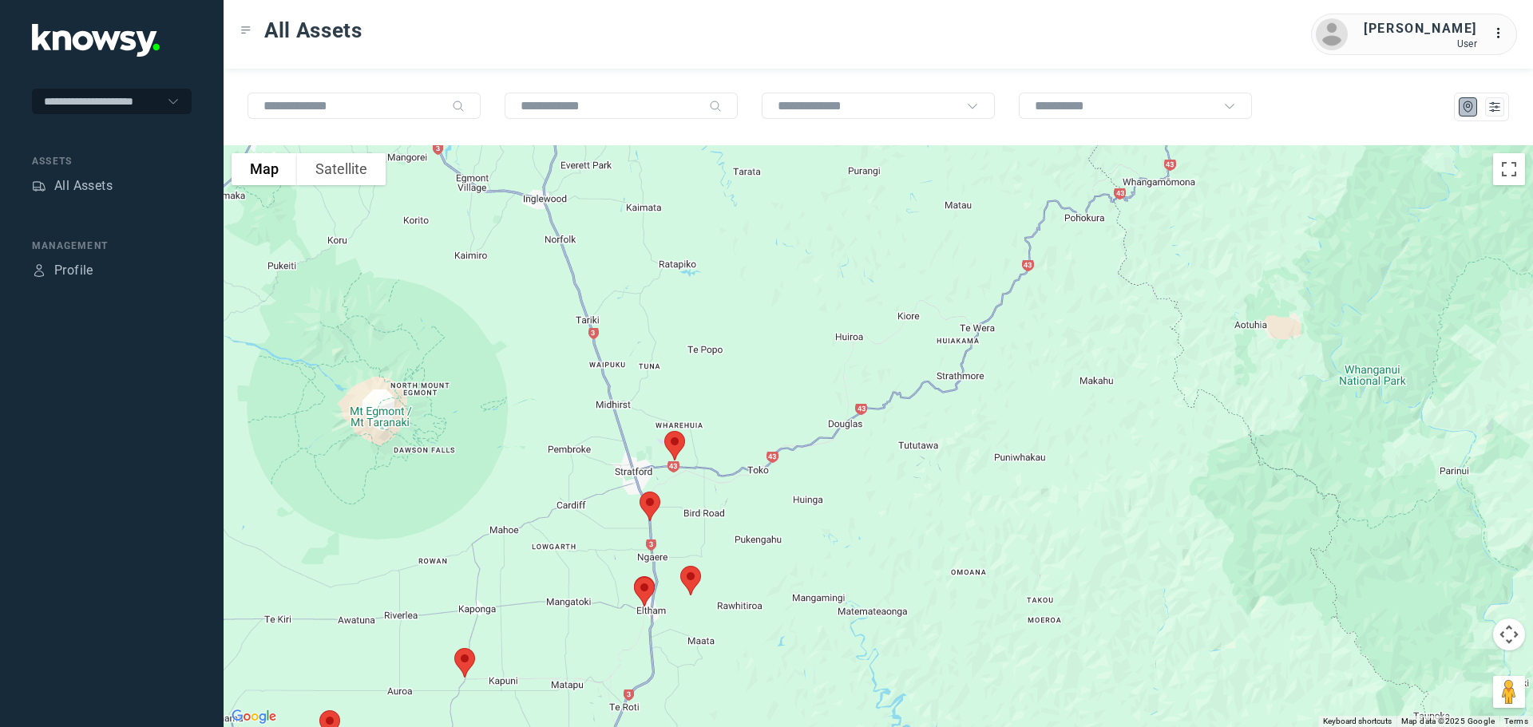
click at [643, 593] on img at bounding box center [645, 592] width 34 height 42
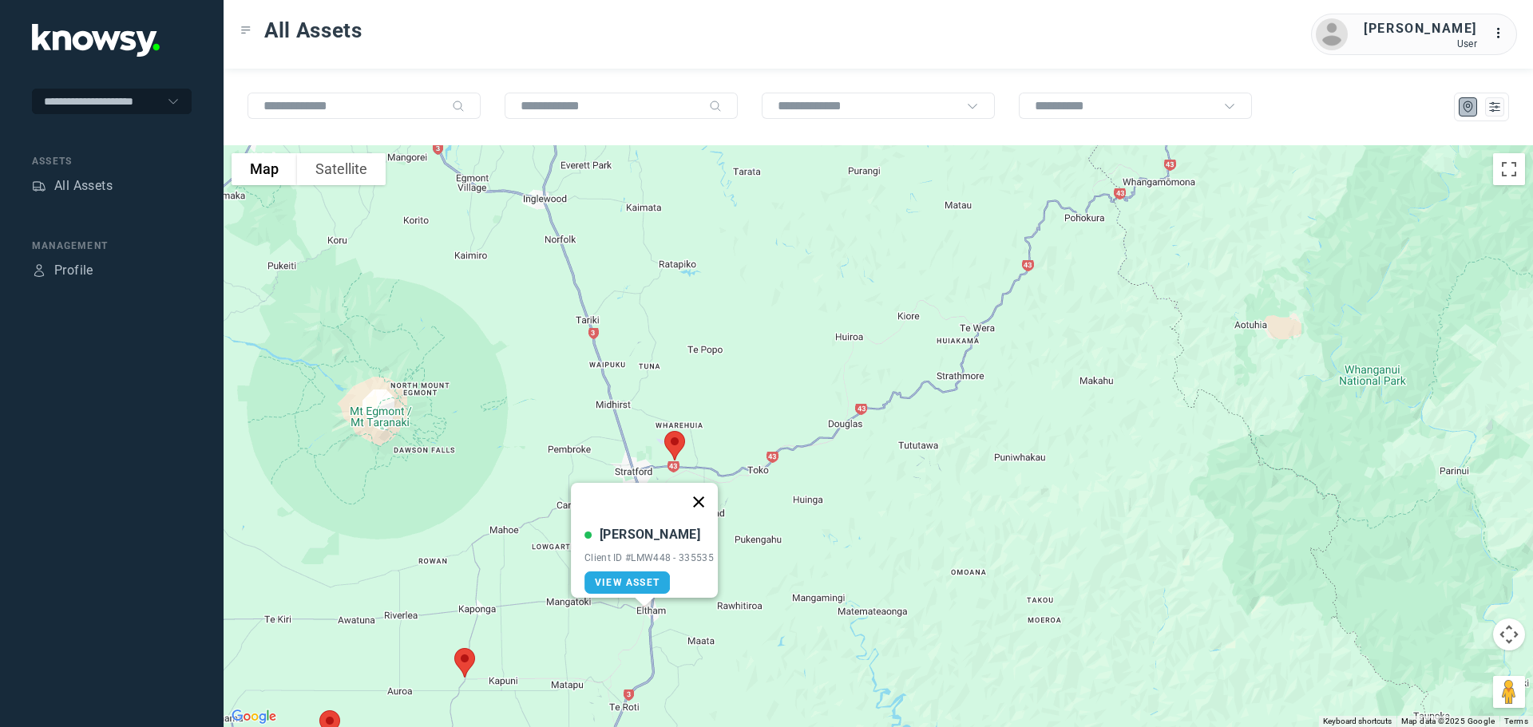
click at [704, 493] on button "Close" at bounding box center [699, 502] width 38 height 38
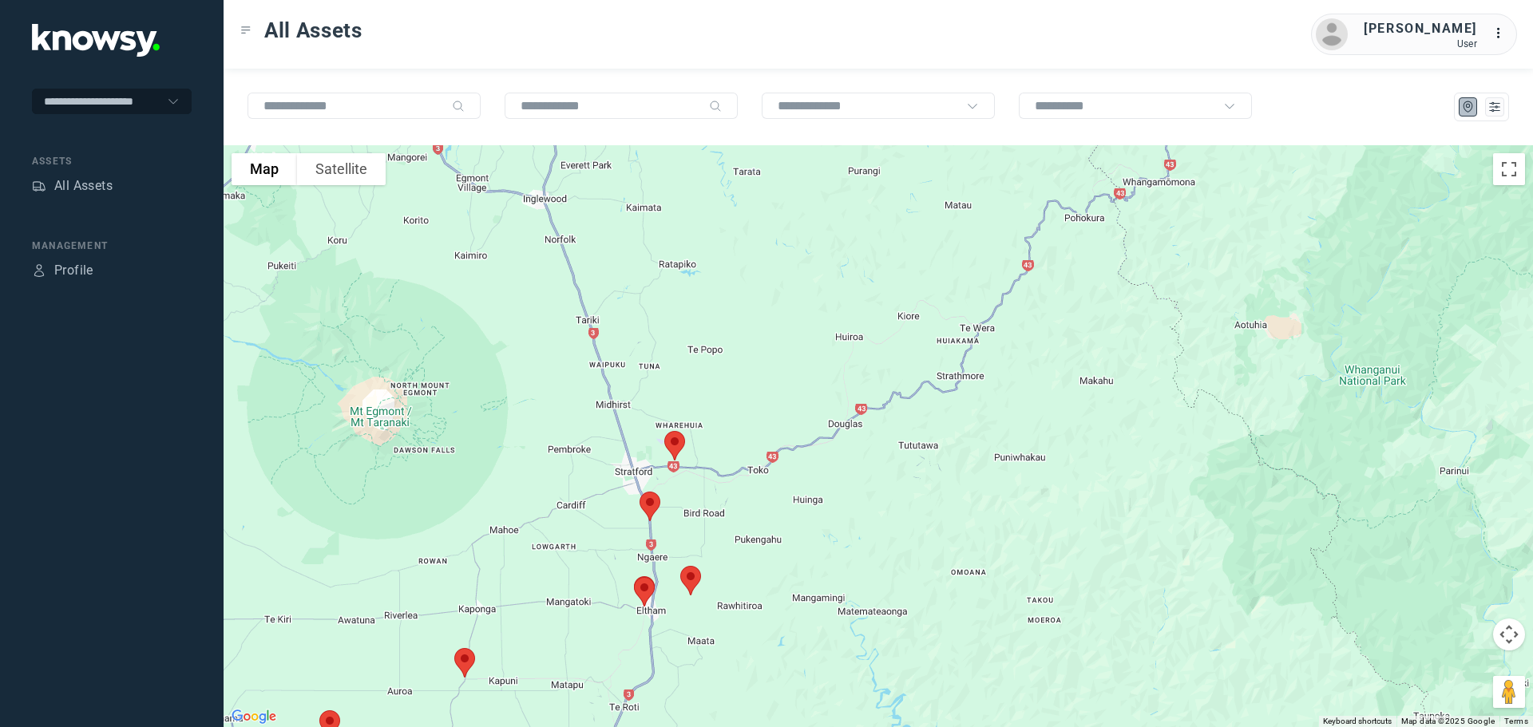
click at [688, 582] on img at bounding box center [691, 581] width 34 height 42
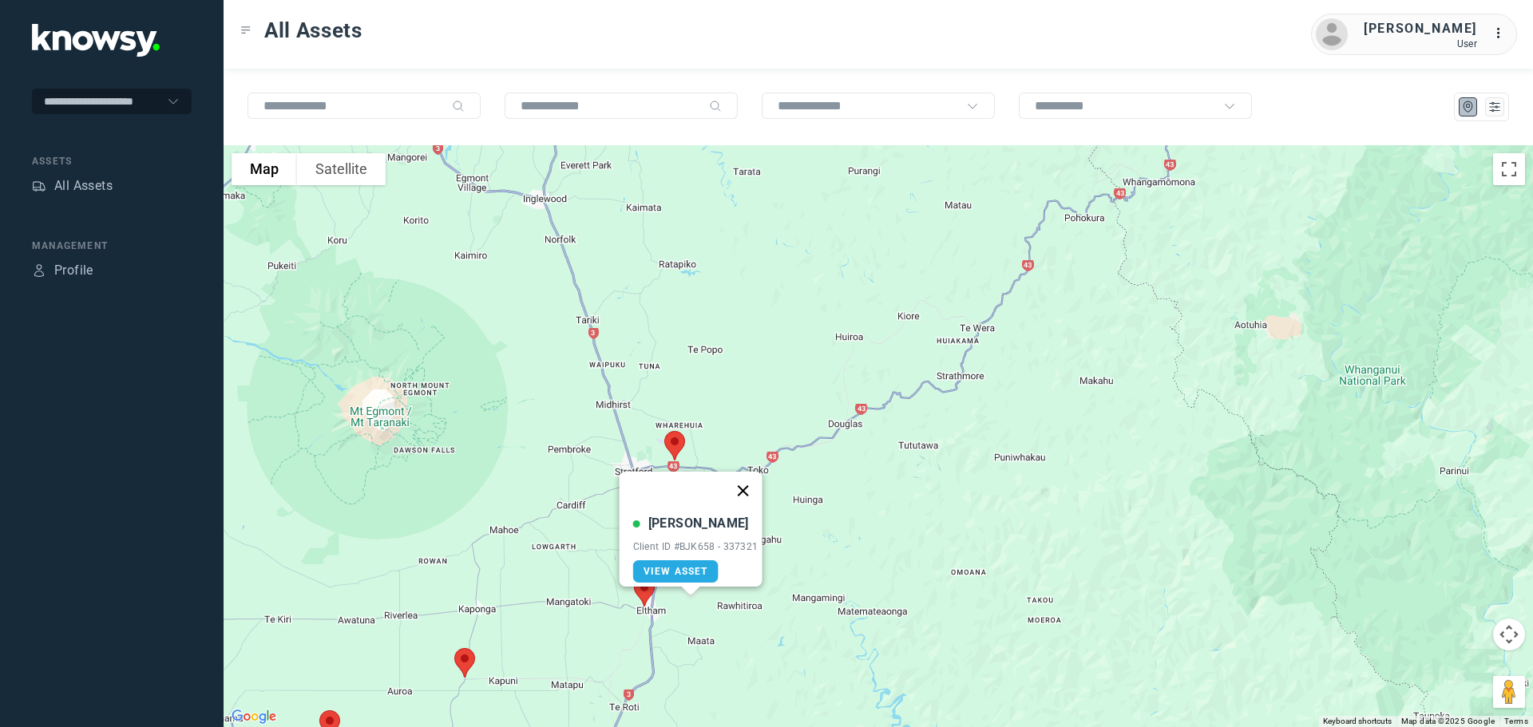
click at [745, 482] on button "Close" at bounding box center [742, 491] width 38 height 38
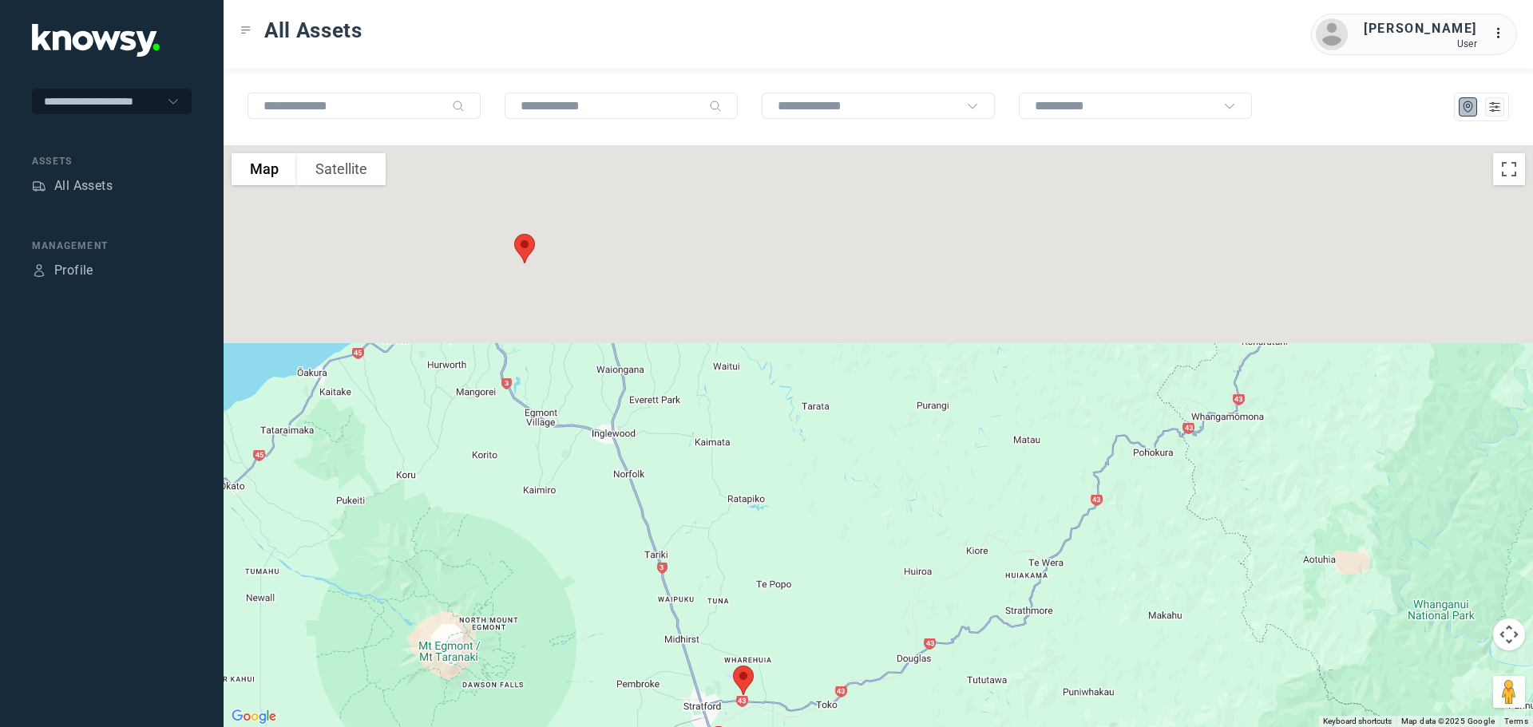
drag, startPoint x: 530, startPoint y: 388, endPoint x: 561, endPoint y: 563, distance: 177.6
click at [567, 578] on div at bounding box center [879, 436] width 1310 height 582
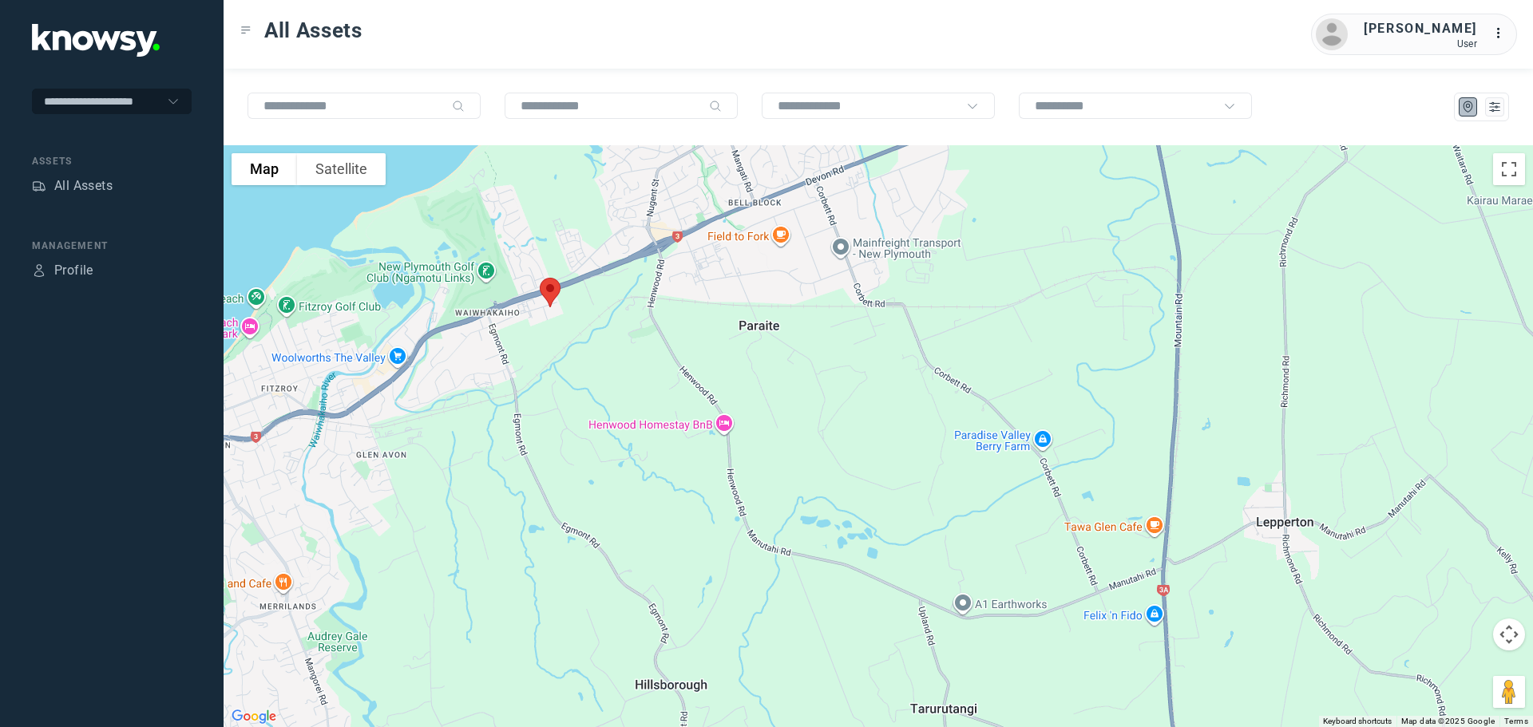
drag, startPoint x: 537, startPoint y: 330, endPoint x: 575, endPoint y: 470, distance: 144.7
click at [575, 470] on div at bounding box center [879, 436] width 1310 height 582
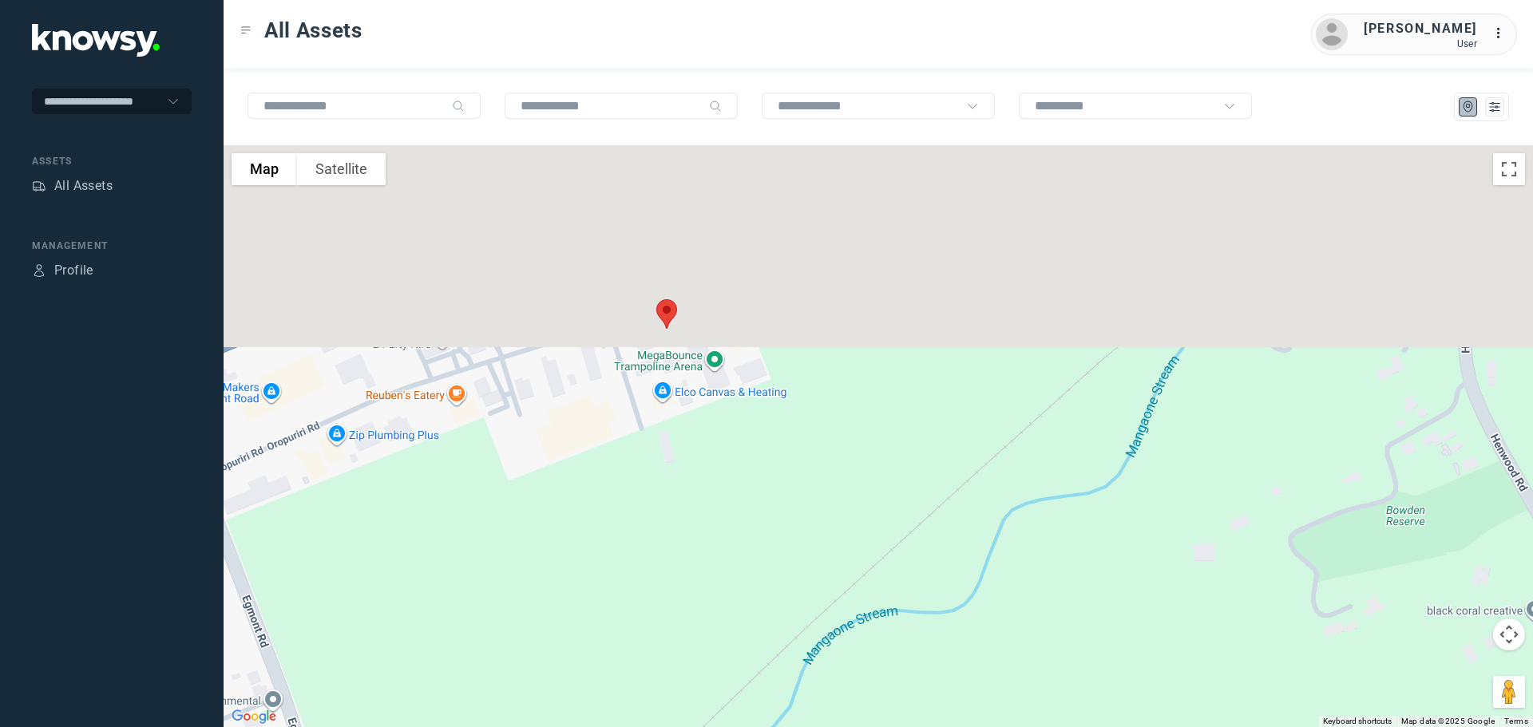
drag, startPoint x: 676, startPoint y: 265, endPoint x: 647, endPoint y: 514, distance: 250.8
click at [647, 513] on div at bounding box center [879, 436] width 1310 height 582
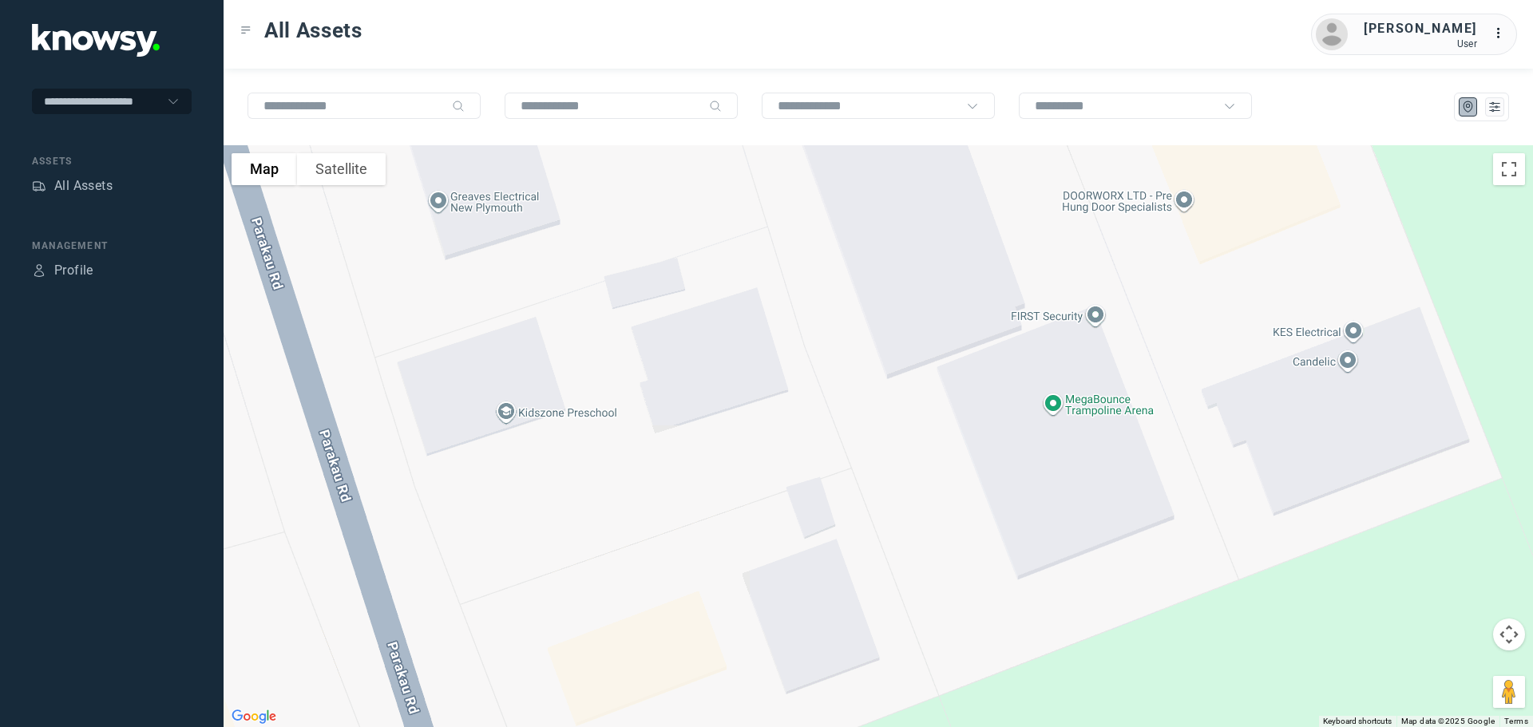
drag, startPoint x: 620, startPoint y: 307, endPoint x: 676, endPoint y: 589, distance: 286.7
click at [676, 586] on div at bounding box center [879, 436] width 1310 height 582
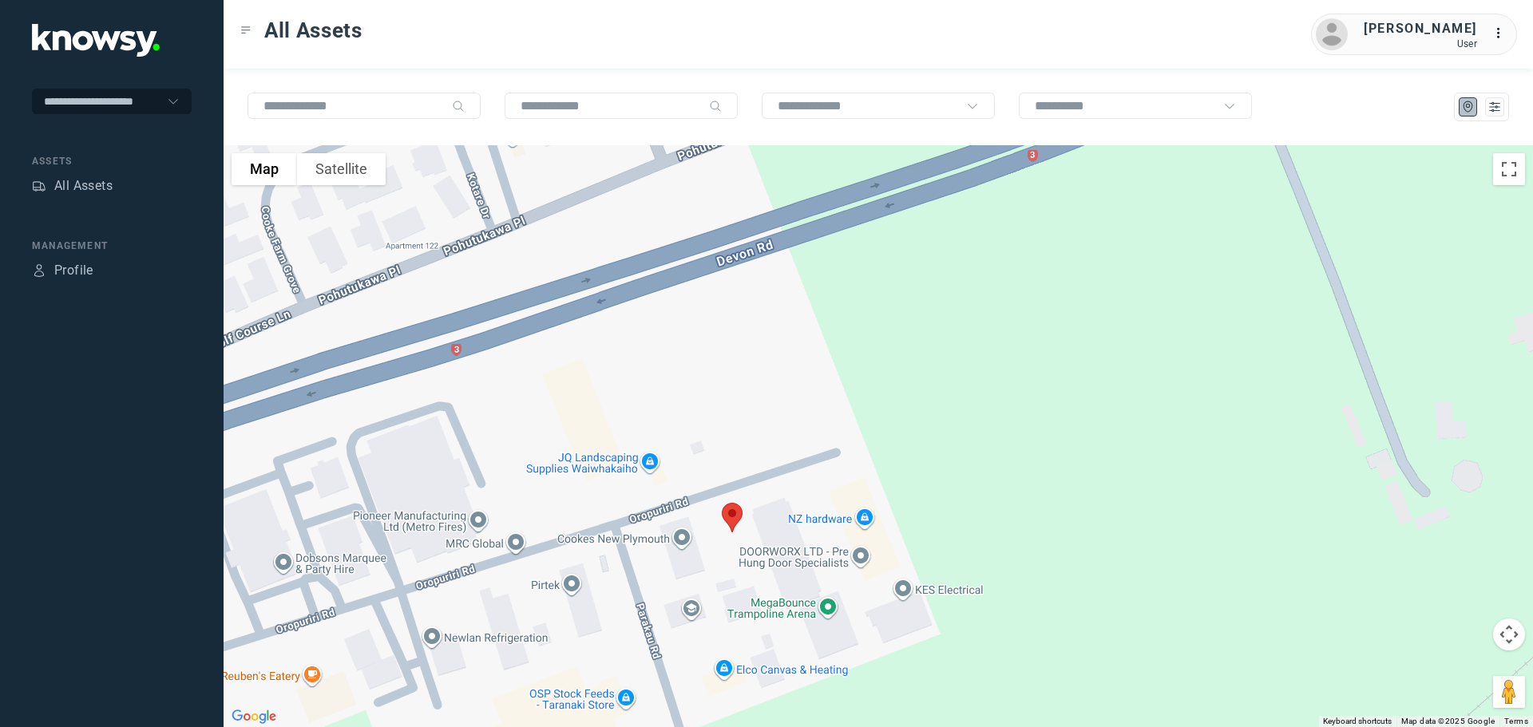
drag, startPoint x: 633, startPoint y: 577, endPoint x: 668, endPoint y: 490, distance: 93.6
click at [668, 490] on div at bounding box center [879, 436] width 1310 height 582
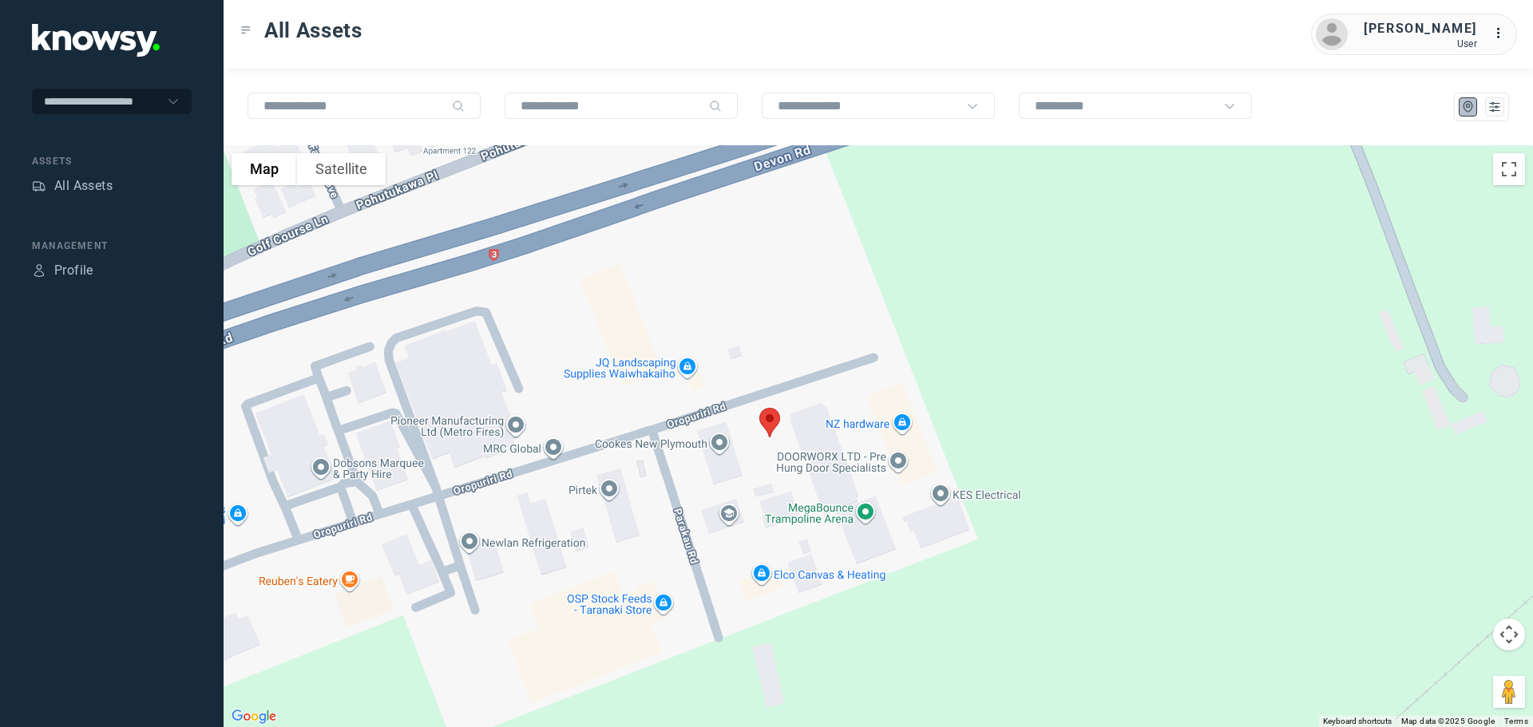
click at [772, 418] on img at bounding box center [770, 423] width 34 height 42
click at [825, 321] on button "Close" at bounding box center [823, 333] width 38 height 38
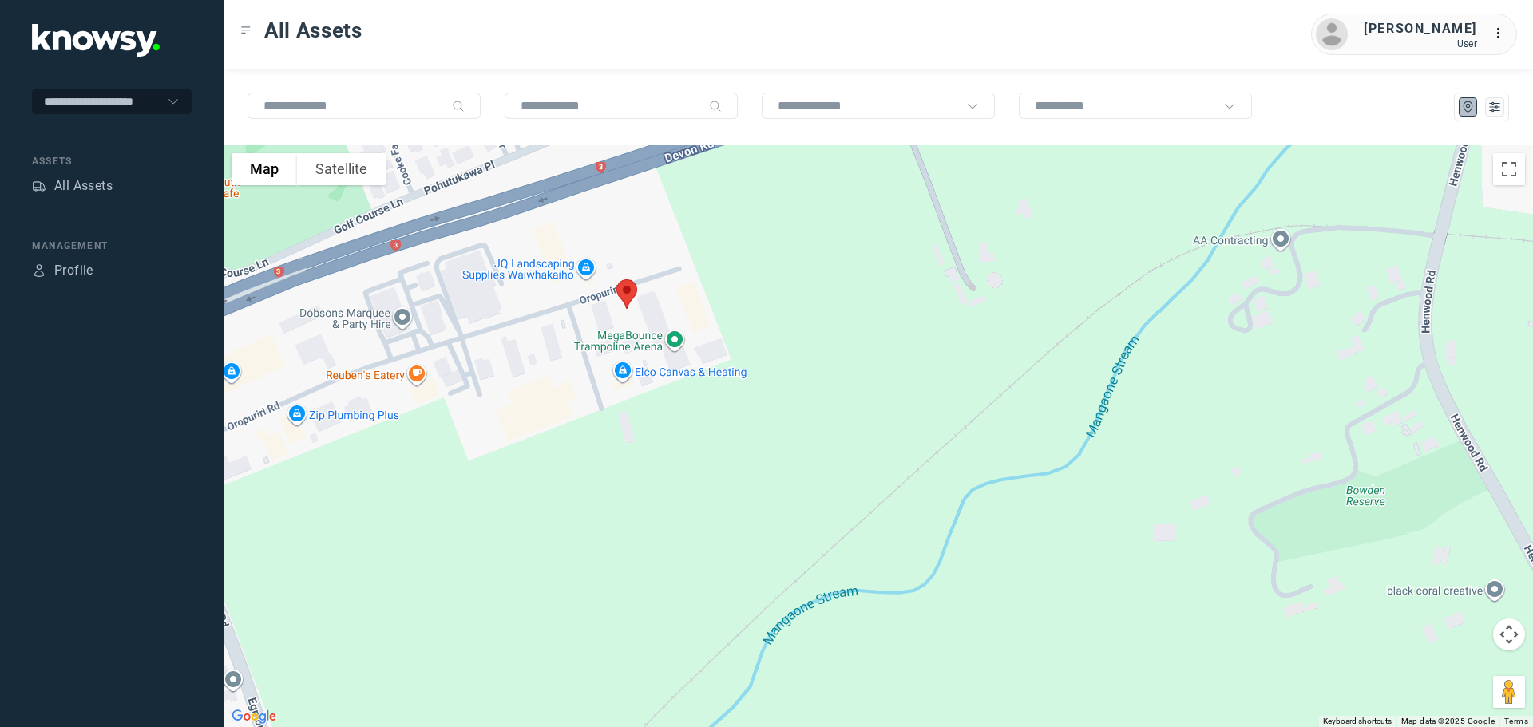
drag, startPoint x: 1031, startPoint y: 539, endPoint x: 737, endPoint y: 362, distance: 343.2
click at [738, 362] on div at bounding box center [879, 436] width 1310 height 582
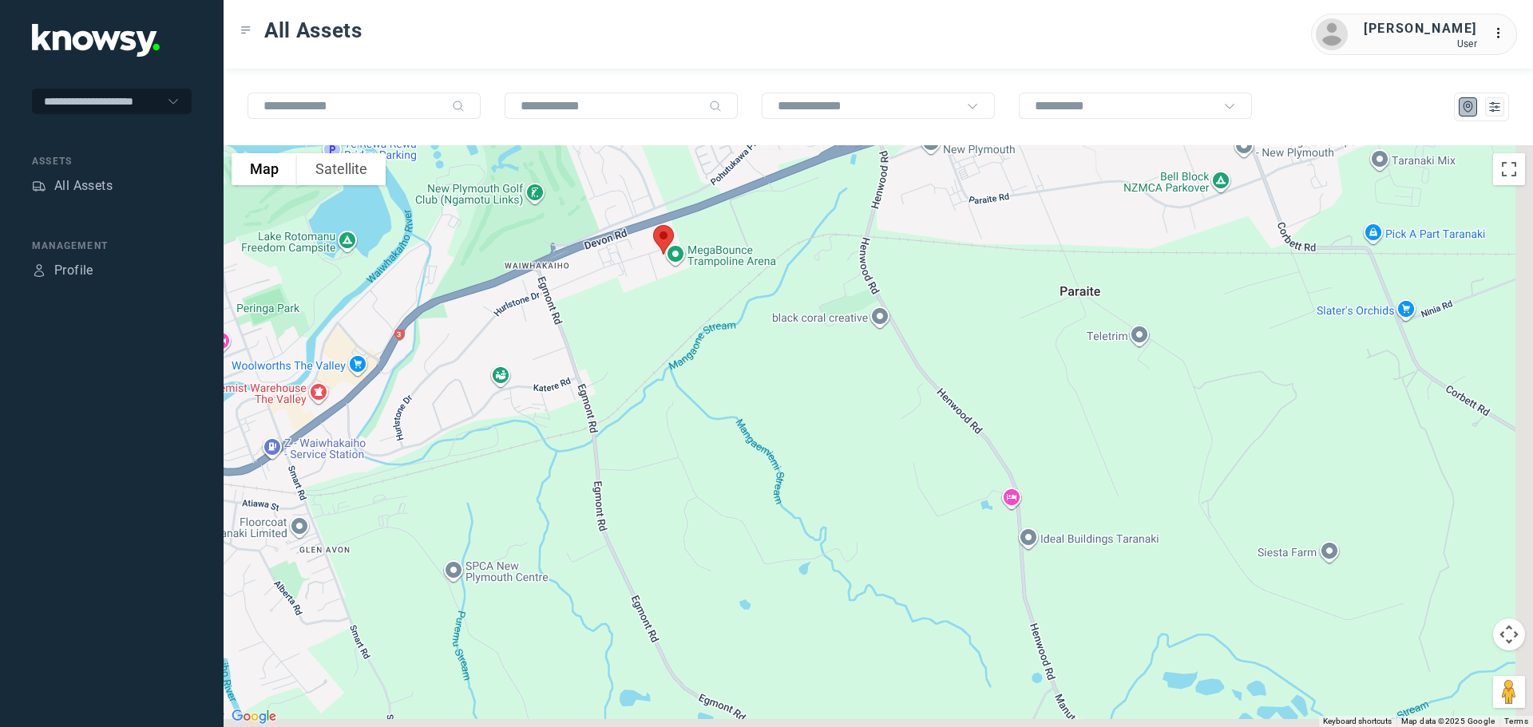
drag, startPoint x: 829, startPoint y: 507, endPoint x: 731, endPoint y: 257, distance: 268.5
click at [731, 257] on div at bounding box center [879, 436] width 1310 height 582
